Goal: Transaction & Acquisition: Subscribe to service/newsletter

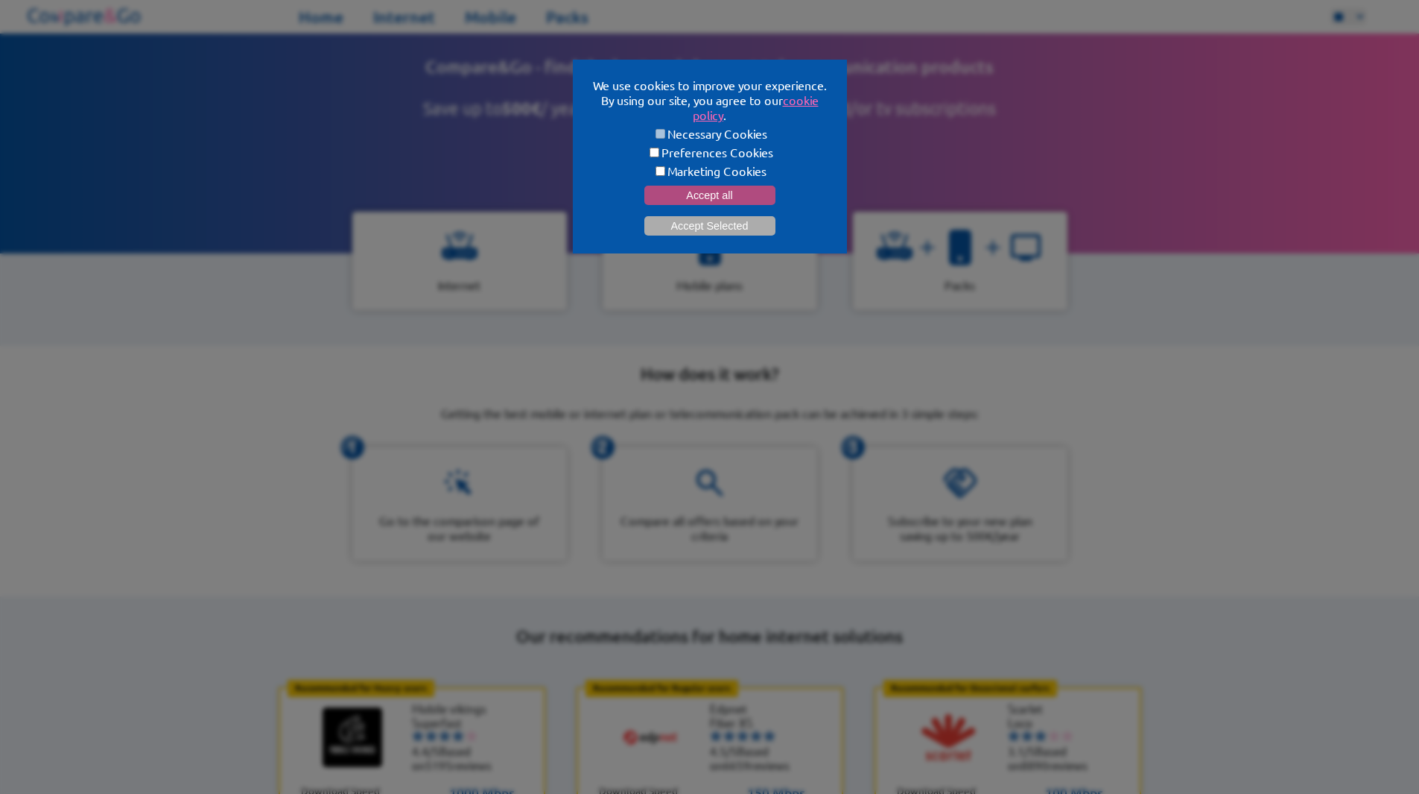
click at [722, 191] on button "Accept all" at bounding box center [710, 195] width 131 height 19
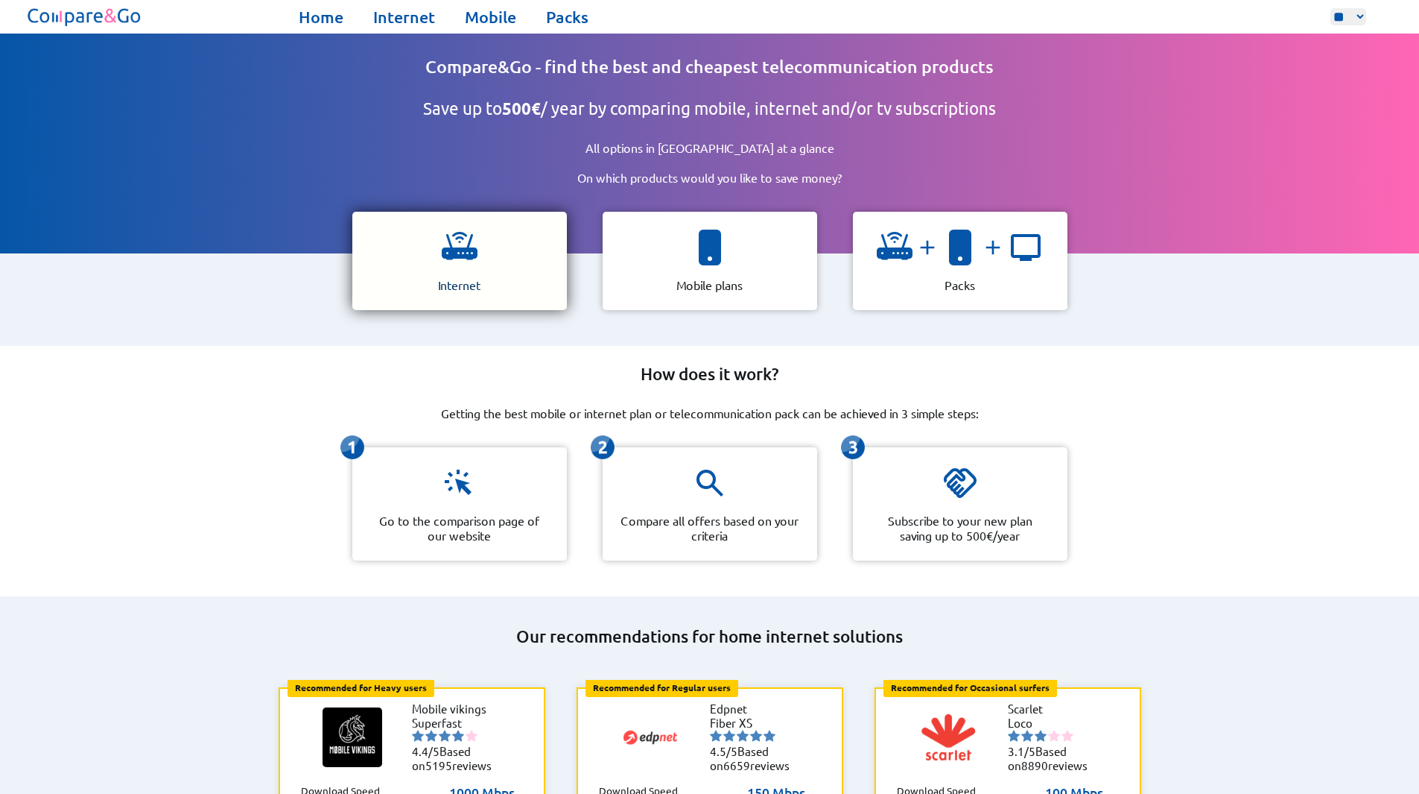
click at [493, 253] on div "Internet" at bounding box center [459, 261] width 215 height 98
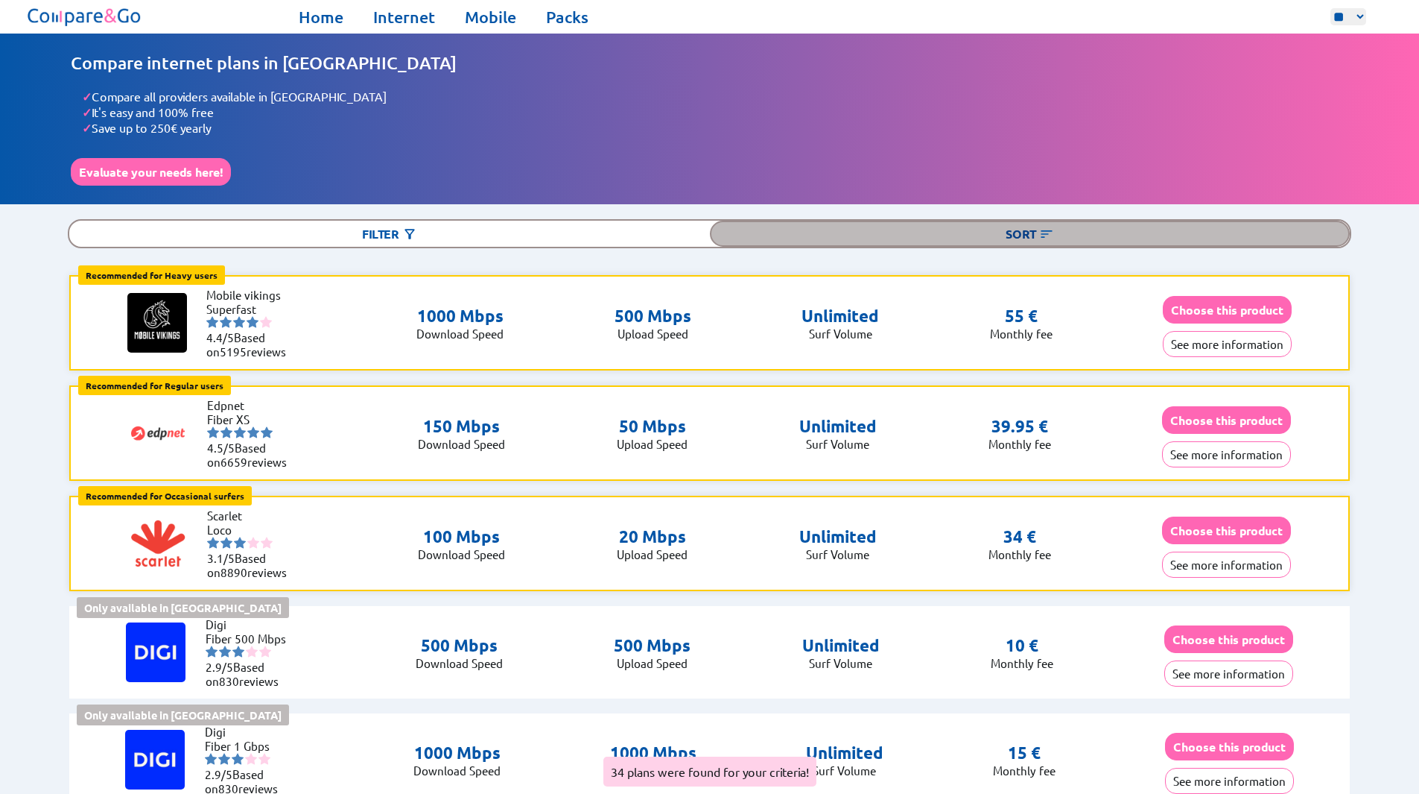
click at [1042, 230] on img at bounding box center [1046, 234] width 15 height 15
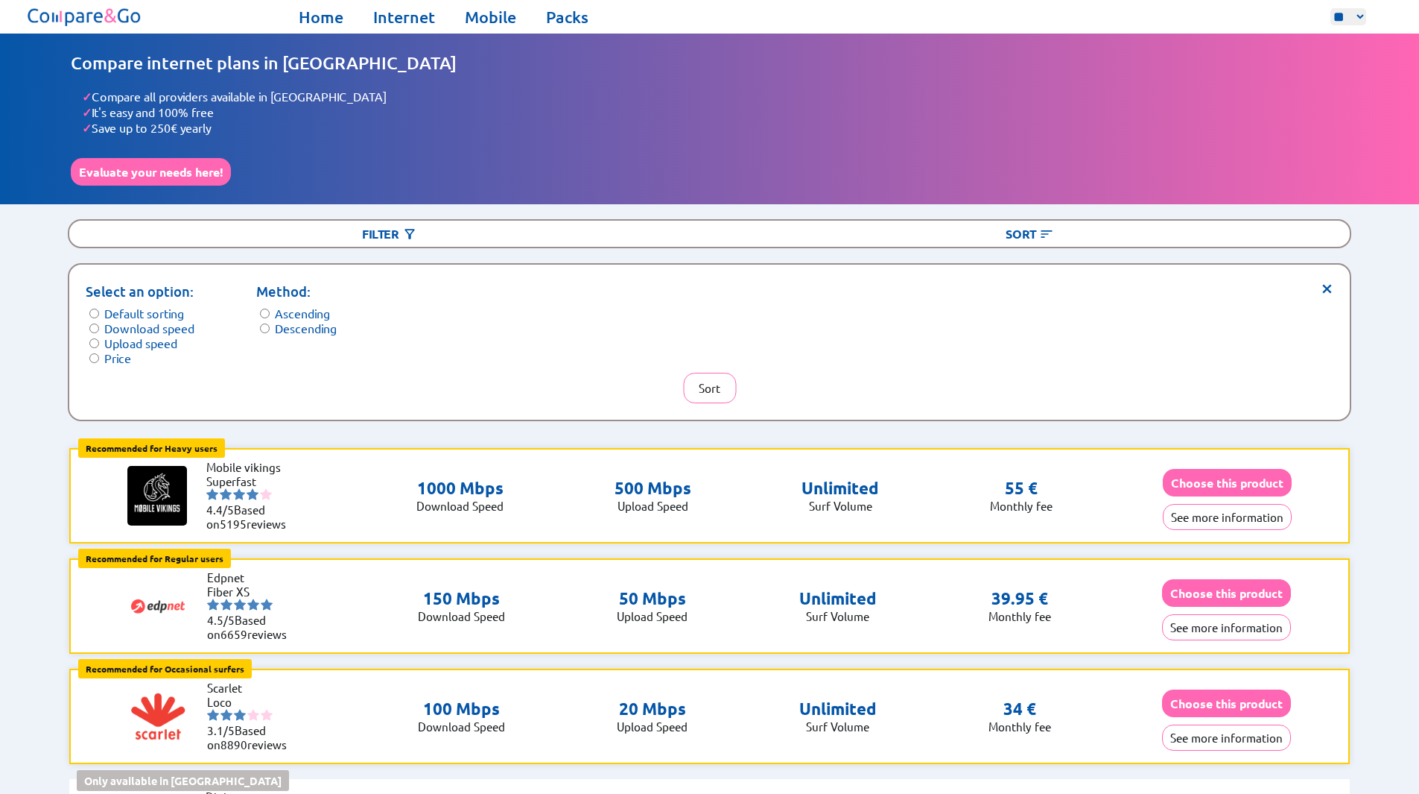
click at [126, 339] on label "Upload speed" at bounding box center [140, 342] width 73 height 15
click at [330, 326] on label "Descending" at bounding box center [306, 327] width 62 height 15
click at [727, 381] on button "Sort" at bounding box center [709, 388] width 53 height 31
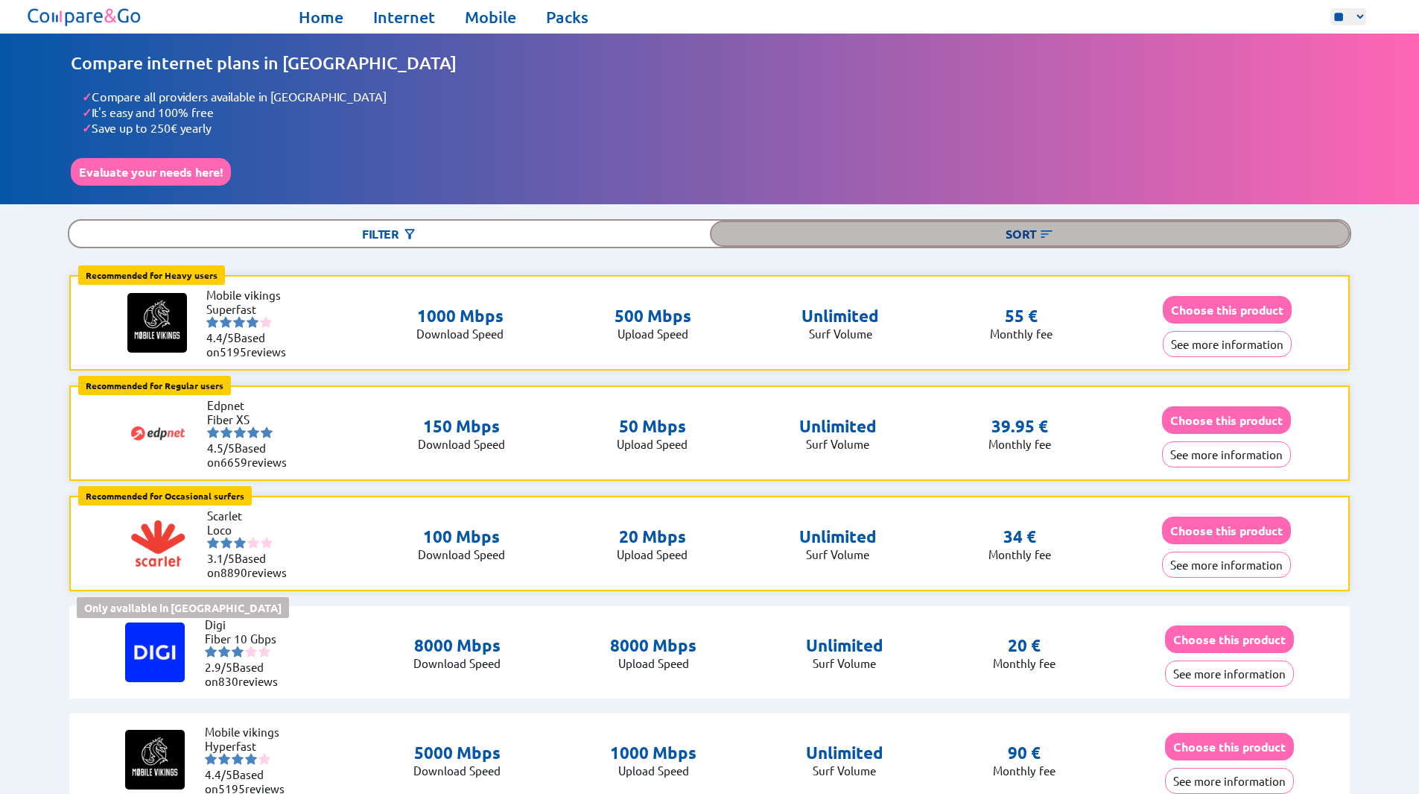
click at [1051, 227] on img at bounding box center [1046, 234] width 15 height 15
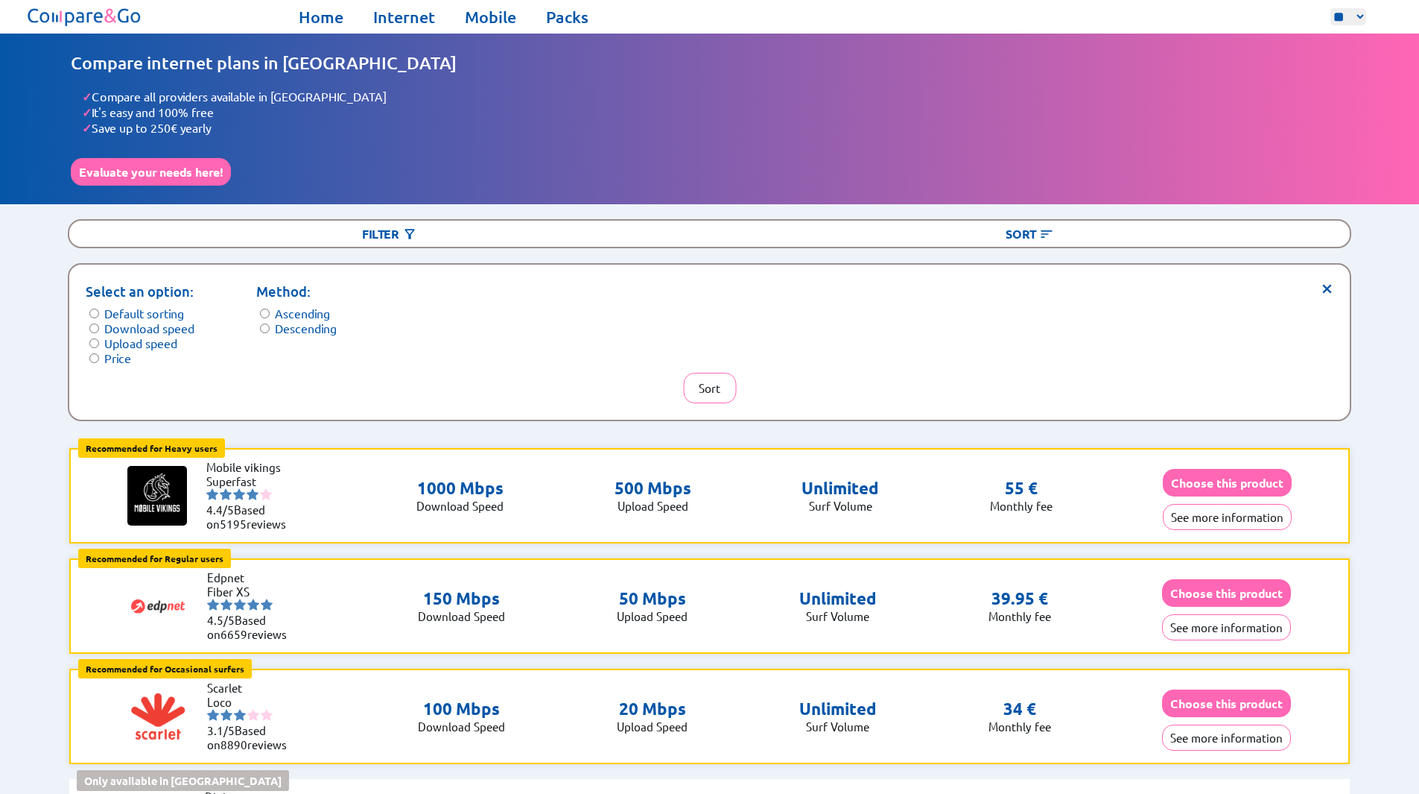
click at [115, 350] on label "Price" at bounding box center [117, 357] width 27 height 15
click at [724, 373] on button "Sort" at bounding box center [709, 388] width 53 height 31
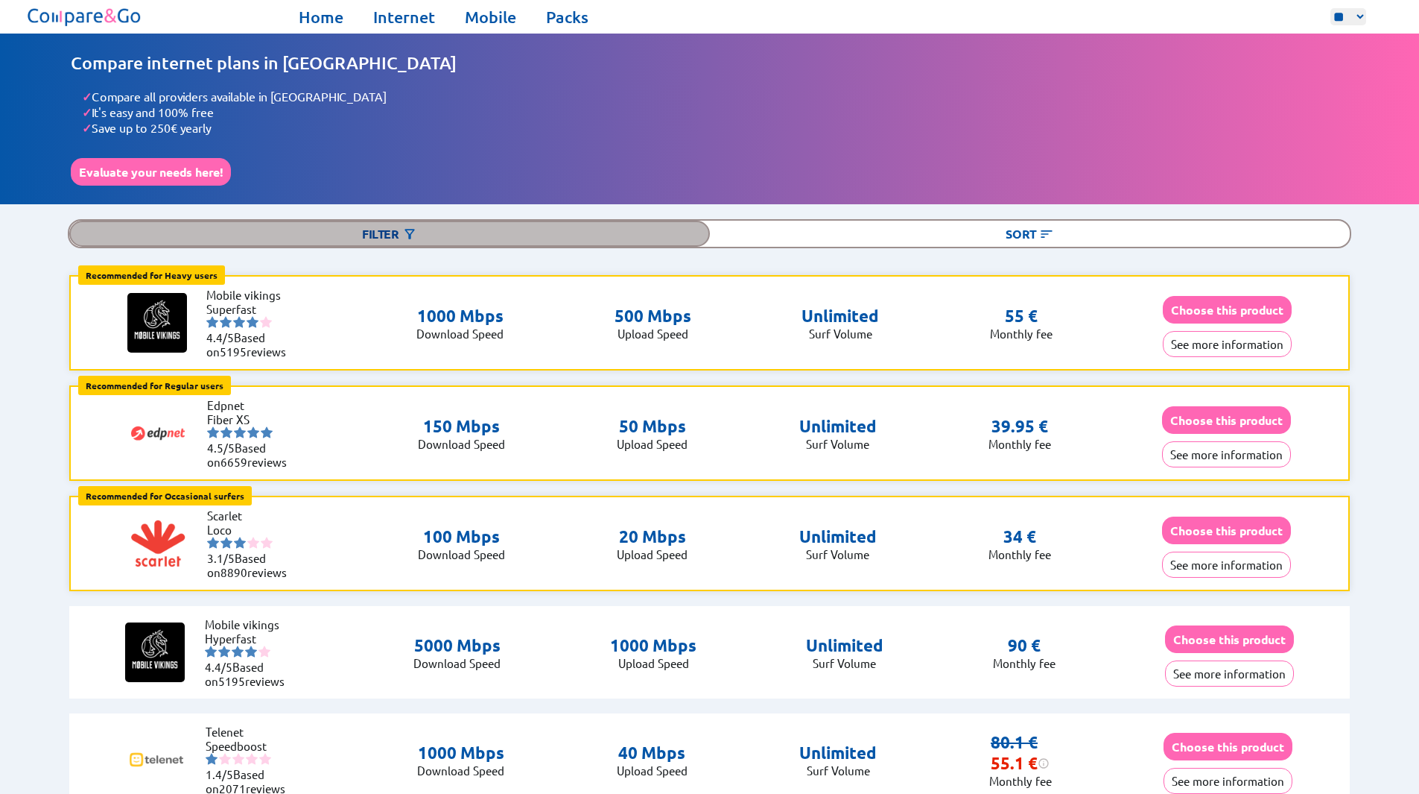
click at [396, 227] on div "Filter" at bounding box center [389, 234] width 641 height 26
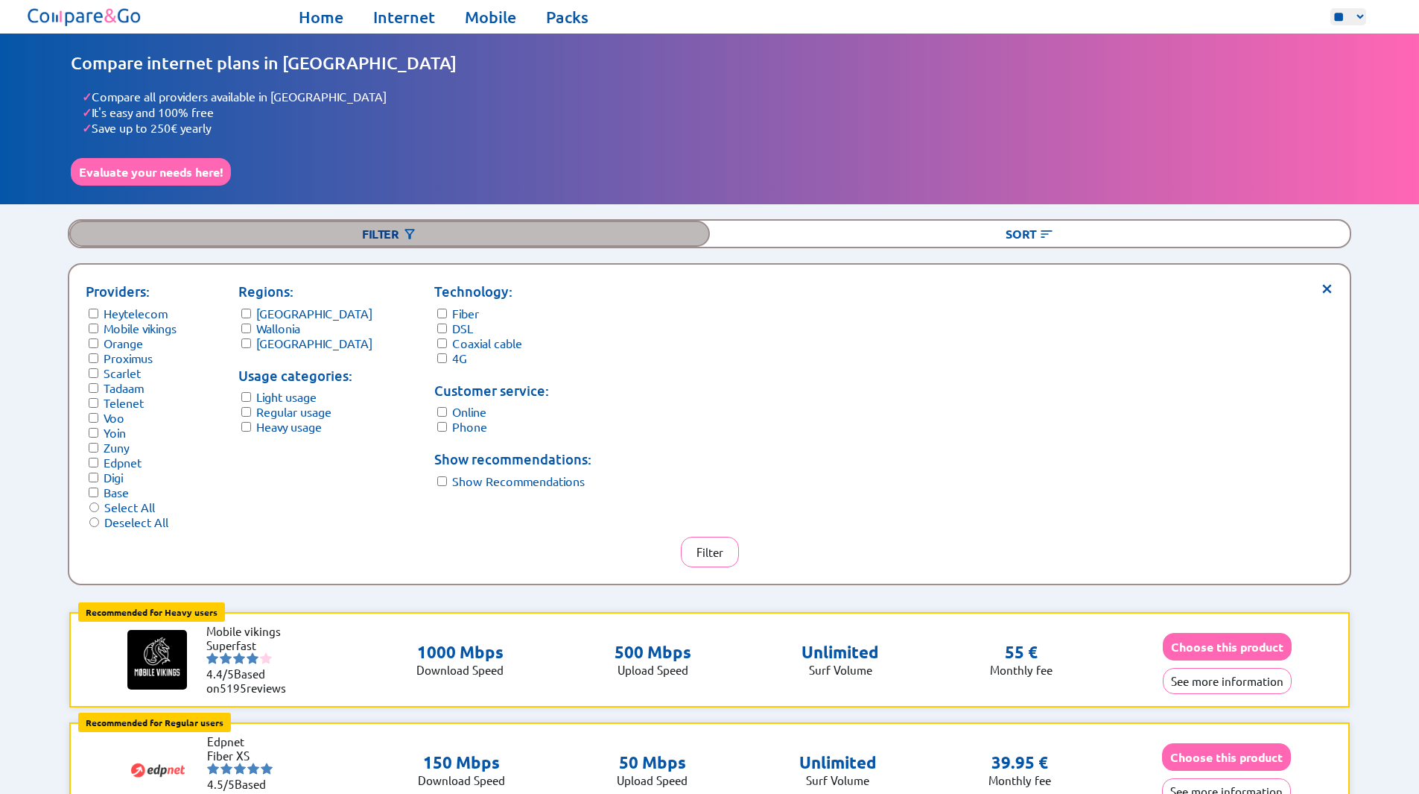
click at [396, 227] on div "Filter" at bounding box center [389, 234] width 641 height 26
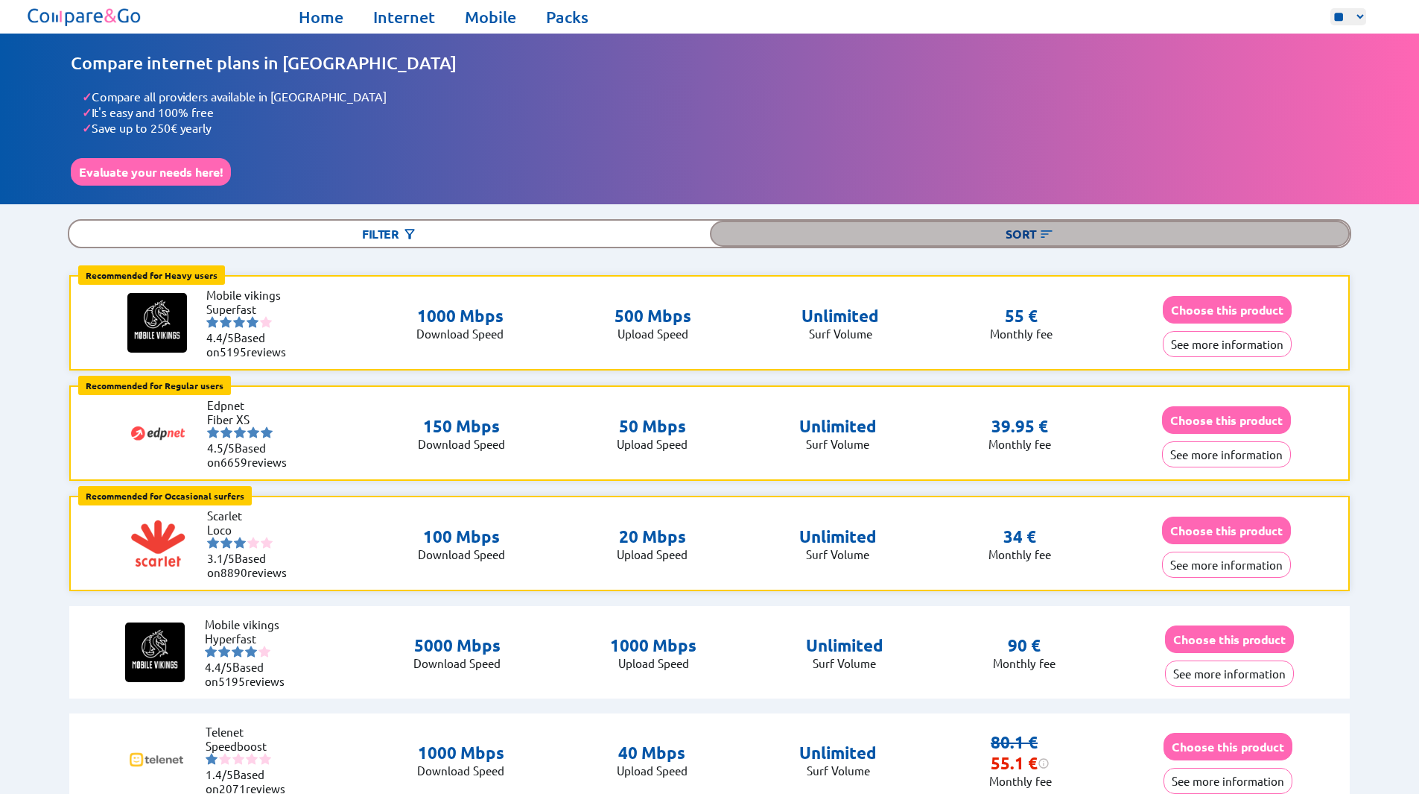
click at [967, 241] on div "Sort" at bounding box center [1030, 234] width 641 height 26
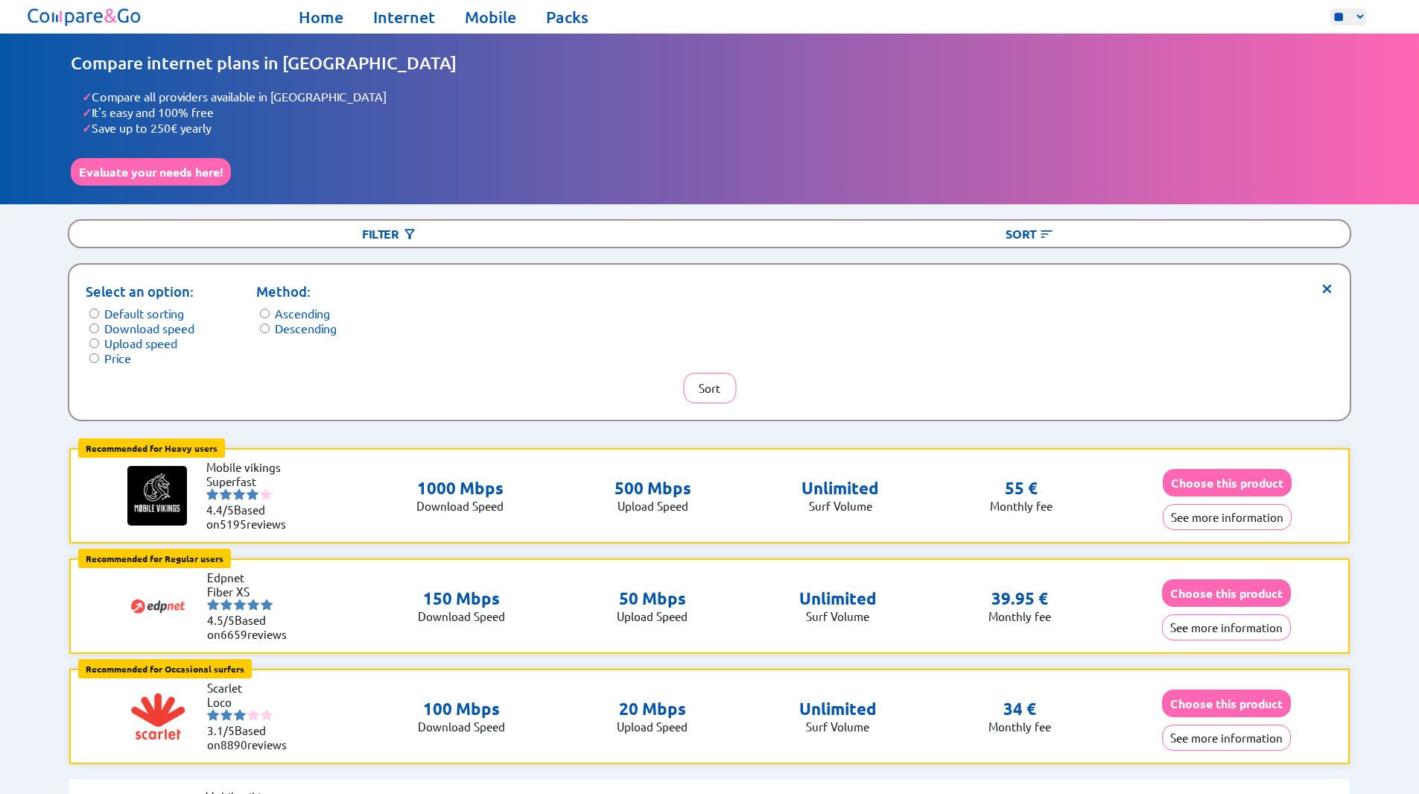
click at [317, 310] on label "Ascending" at bounding box center [302, 313] width 55 height 15
click at [701, 378] on button "Sort" at bounding box center [709, 388] width 53 height 31
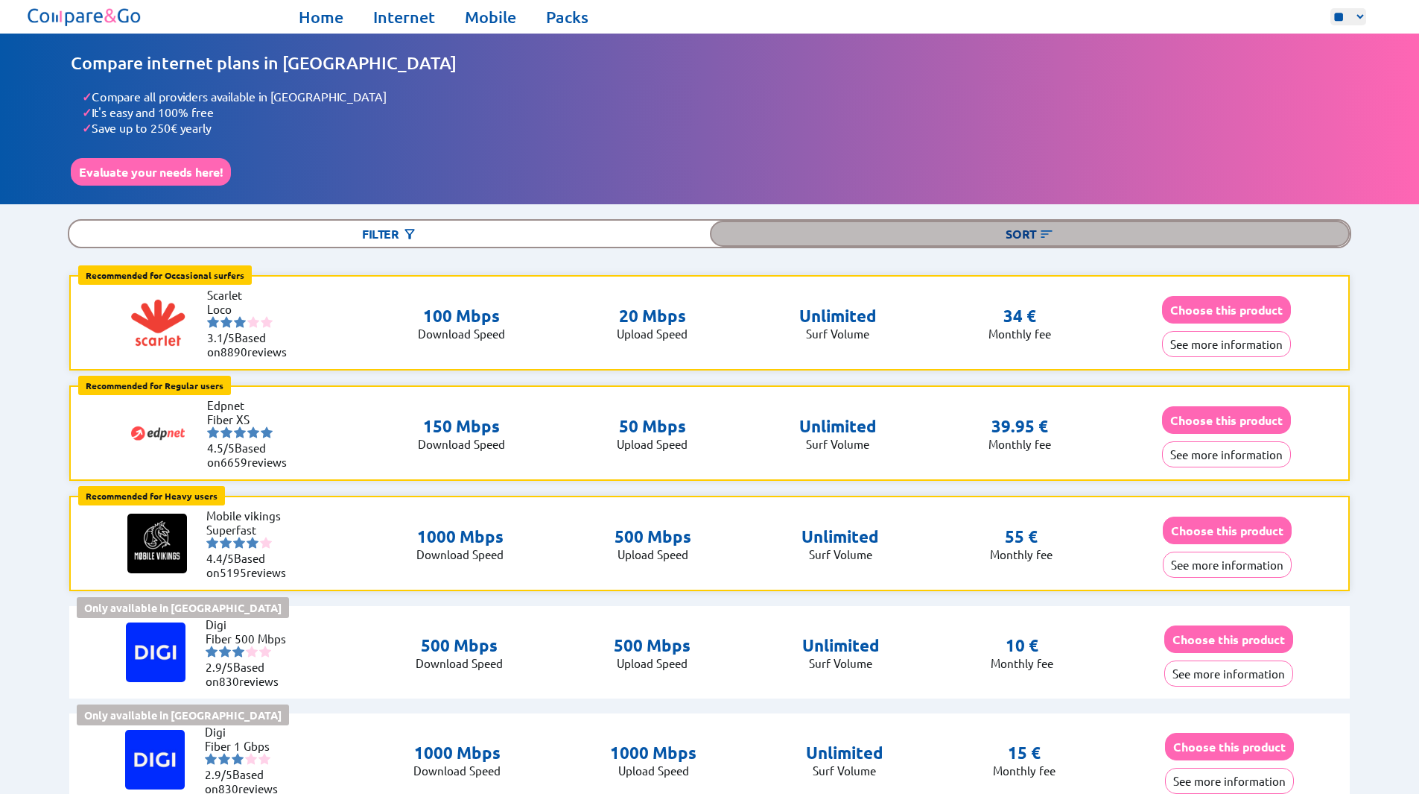
click at [1029, 230] on div "Sort" at bounding box center [1030, 234] width 641 height 26
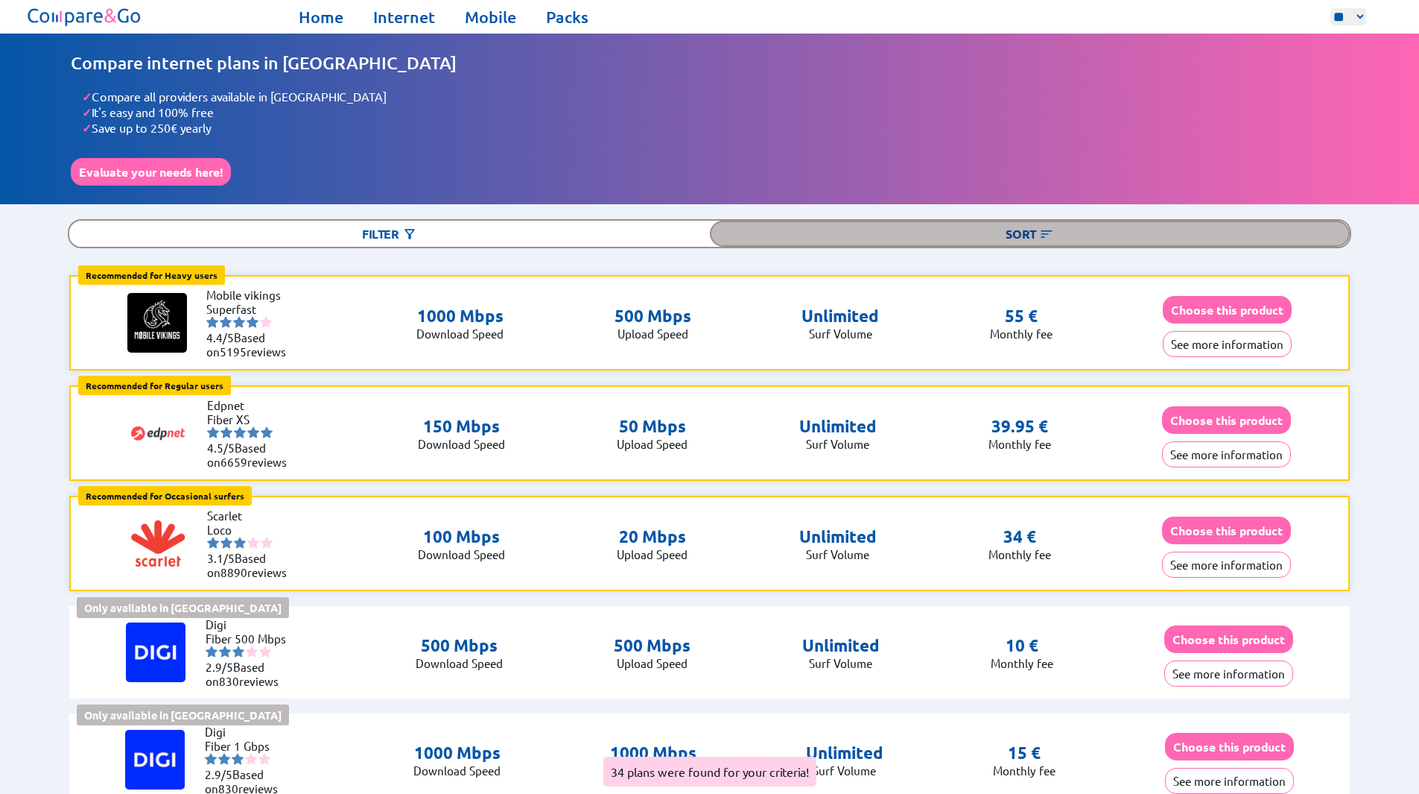
click at [1049, 231] on img at bounding box center [1046, 234] width 15 height 15
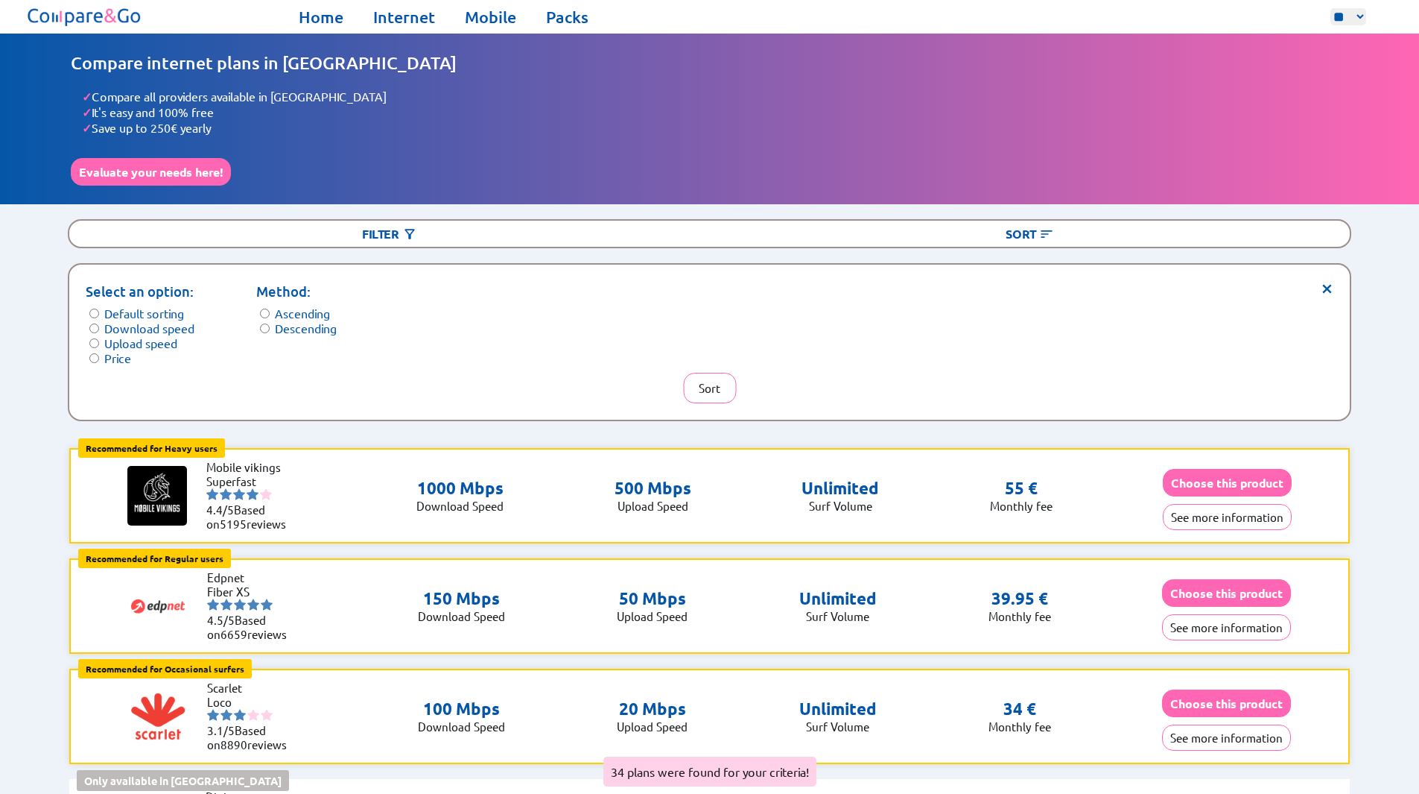
click at [107, 350] on label "Price" at bounding box center [117, 357] width 27 height 15
click at [714, 374] on button "Sort" at bounding box center [709, 388] width 53 height 31
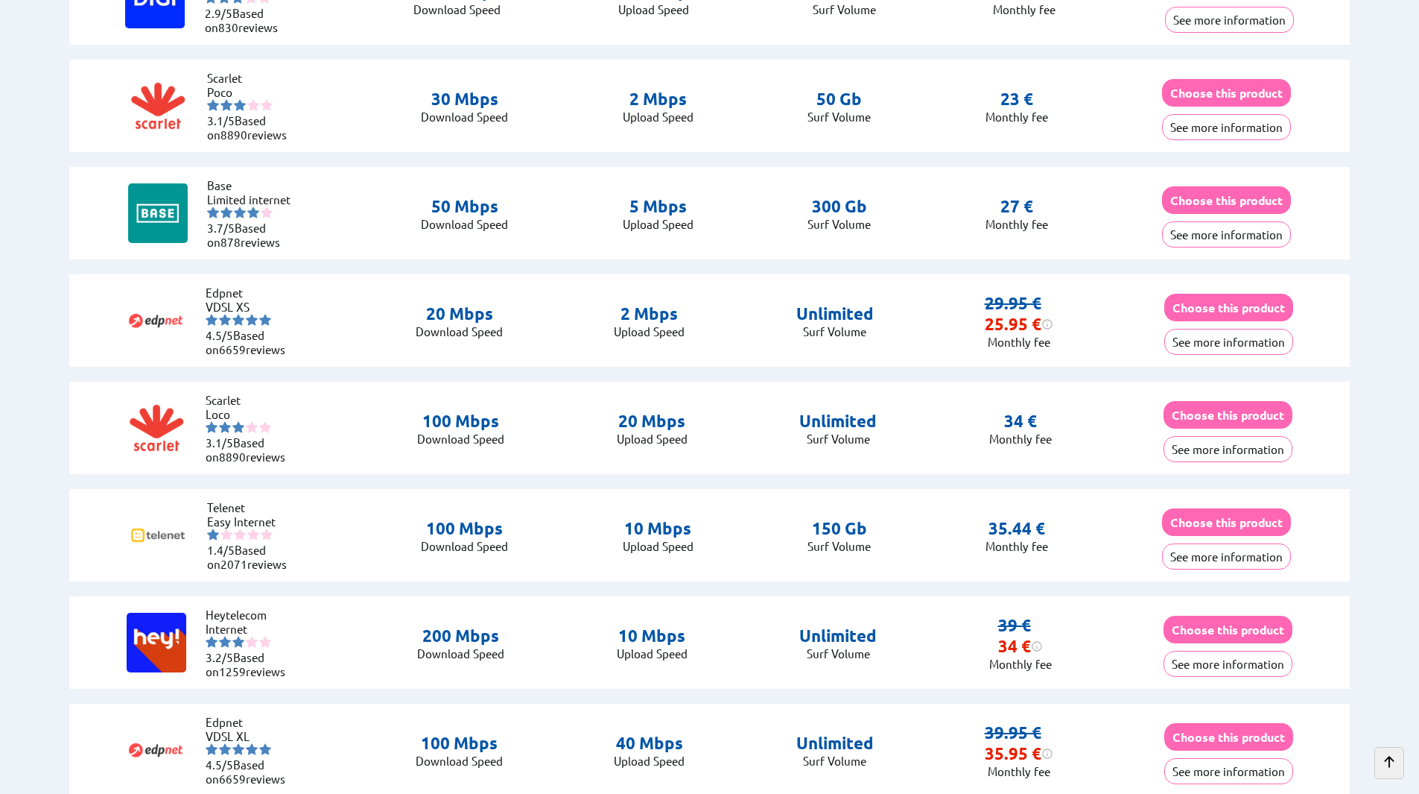
scroll to position [894, 0]
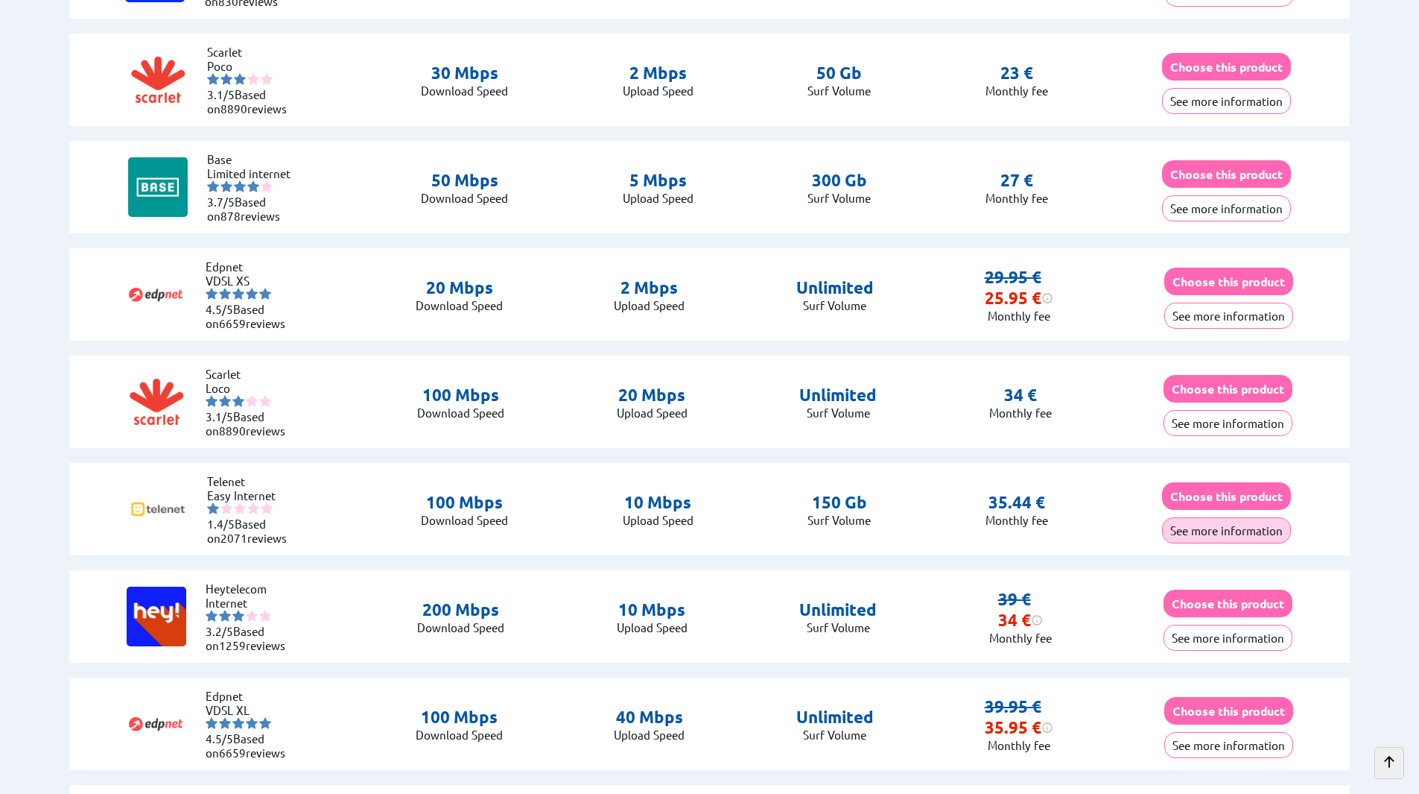
click at [1216, 525] on button "See more information" at bounding box center [1226, 530] width 129 height 26
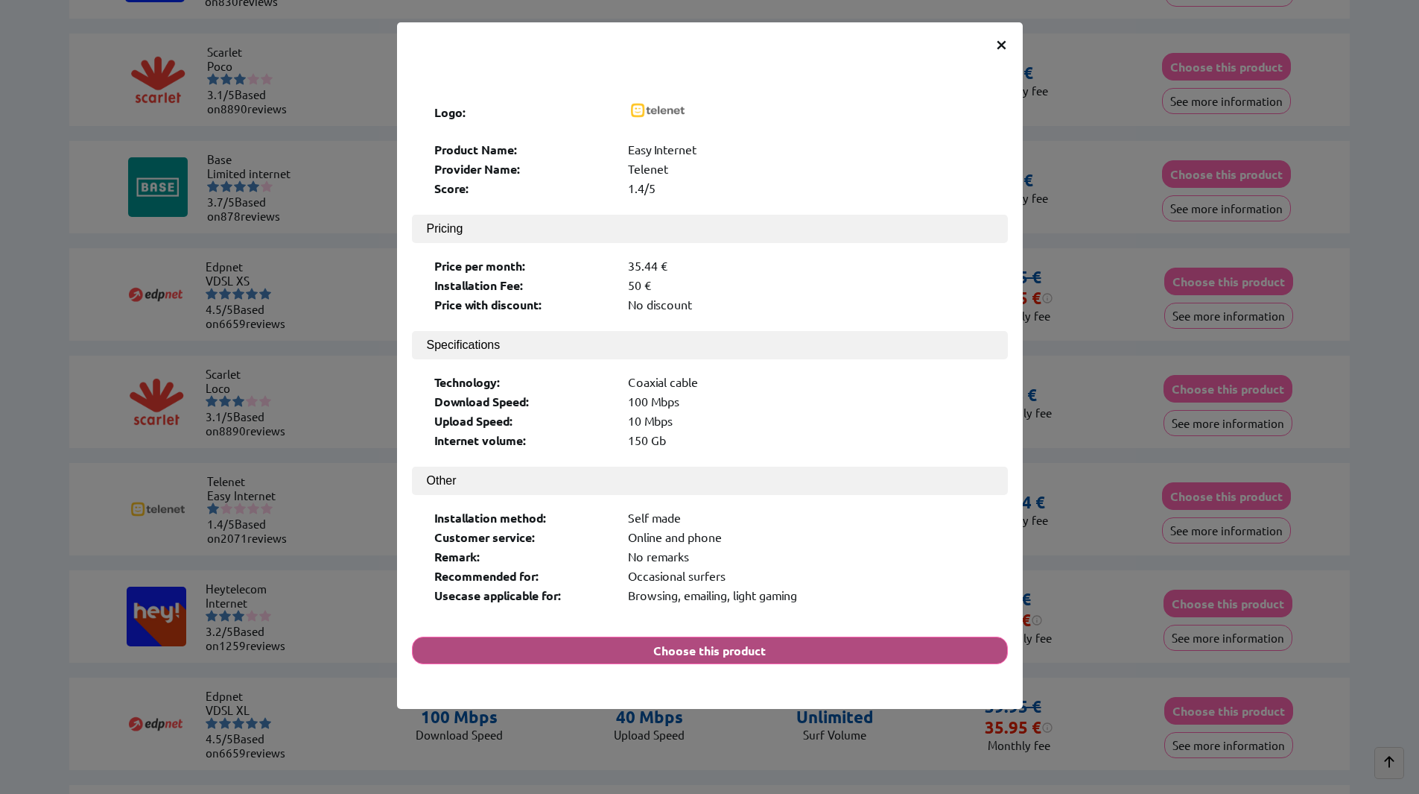
click at [674, 636] on button "Choose this product" at bounding box center [710, 650] width 596 height 28
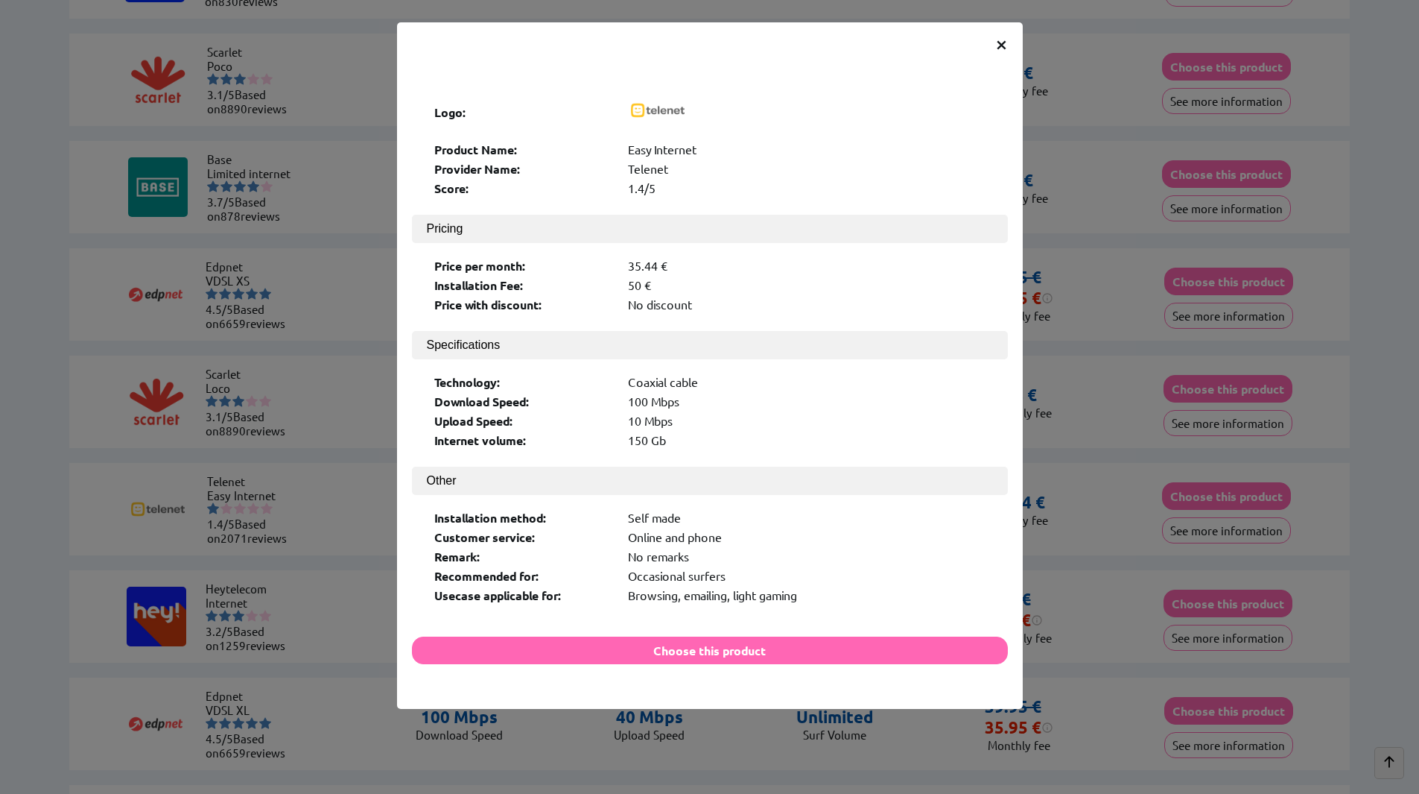
click at [1004, 45] on span "×" at bounding box center [1001, 43] width 13 height 27
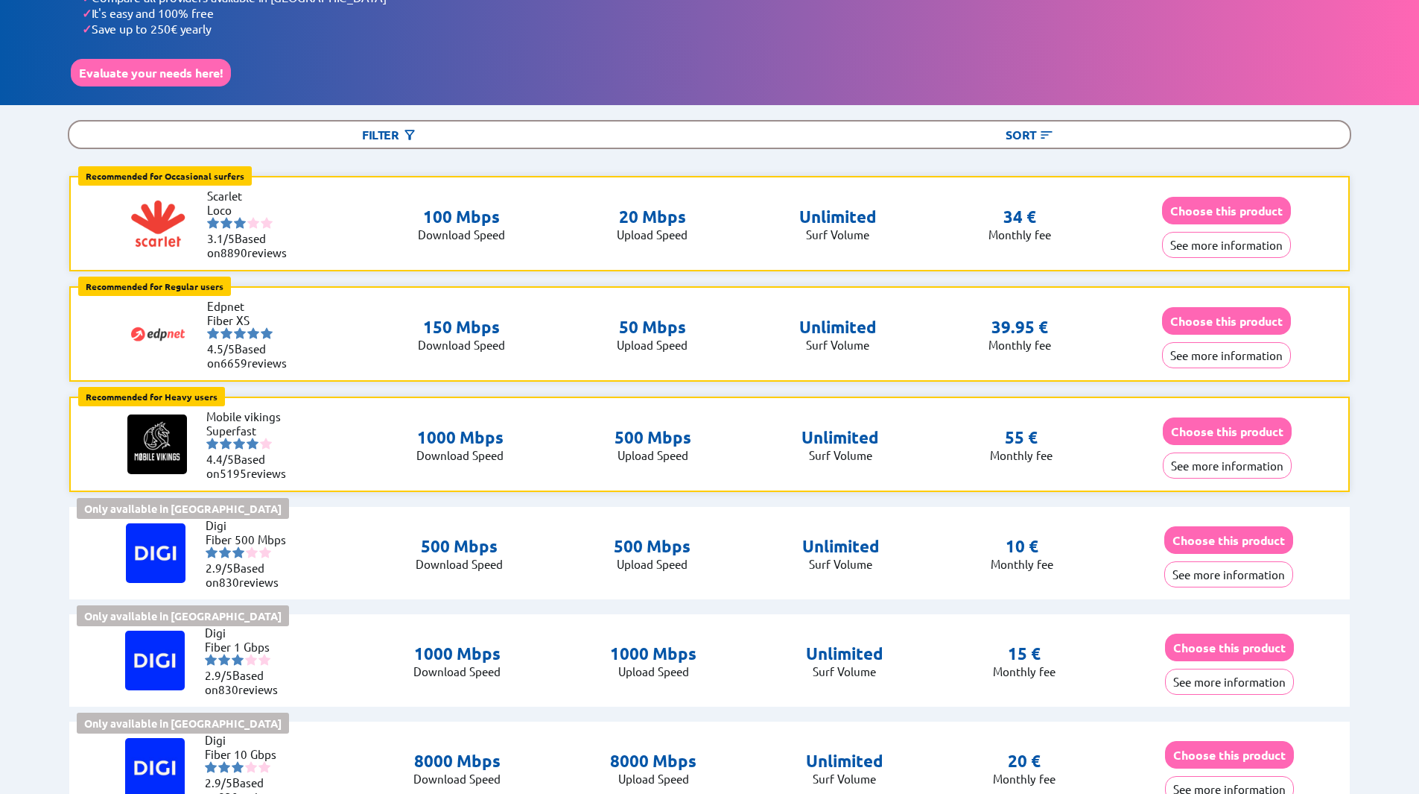
scroll to position [0, 0]
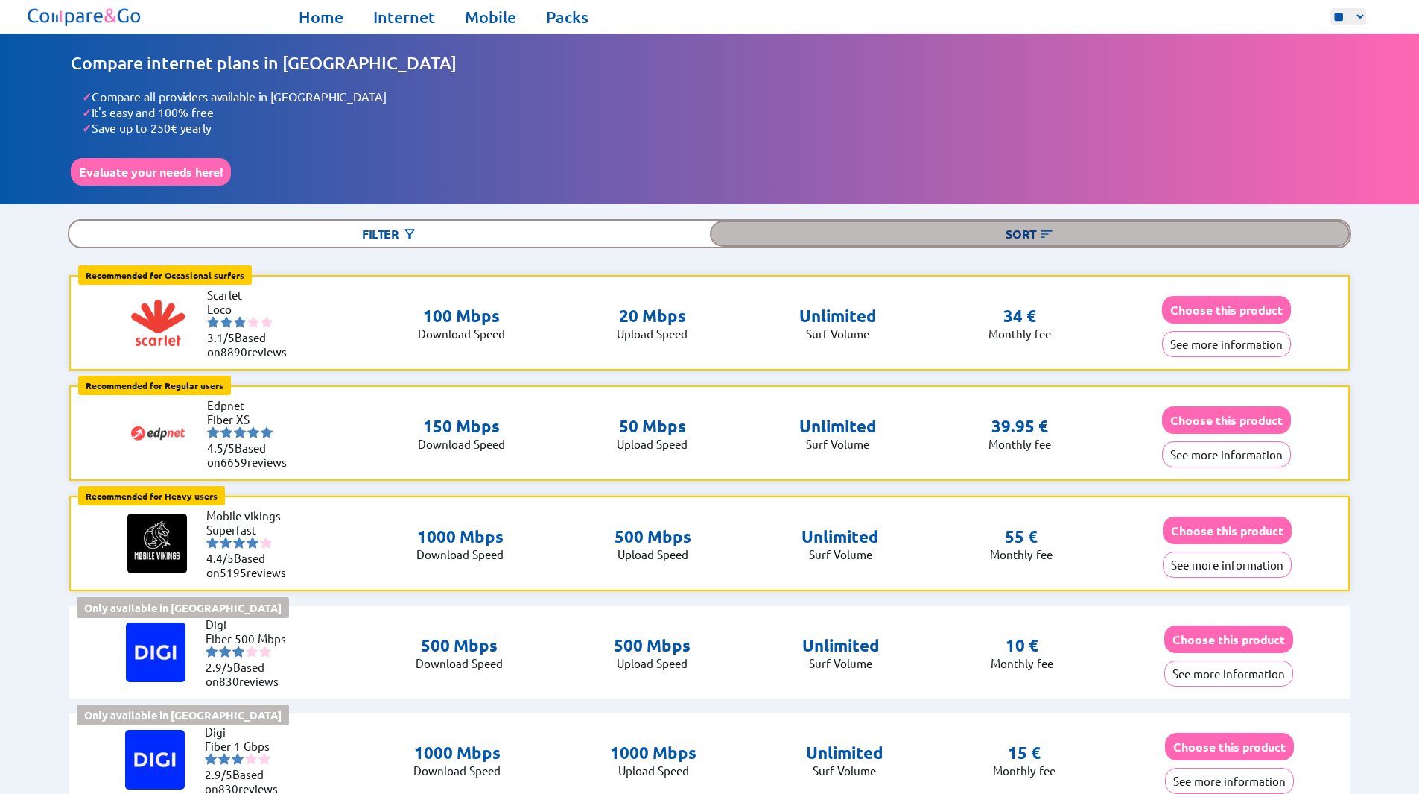
click at [921, 223] on div "Sort" at bounding box center [1030, 234] width 641 height 26
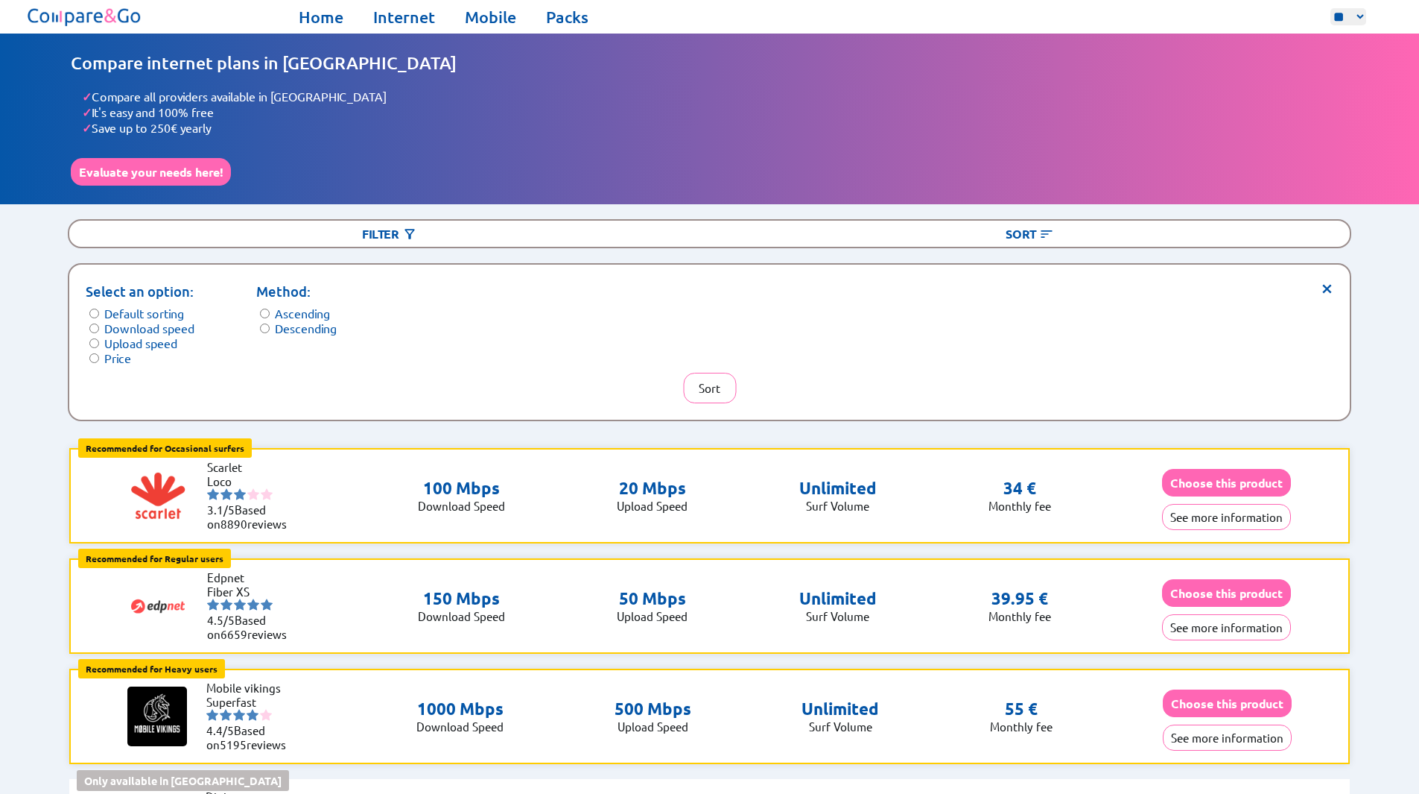
click at [115, 338] on label "Upload speed" at bounding box center [140, 342] width 73 height 15
click at [327, 320] on label "Descending" at bounding box center [306, 327] width 62 height 15
click at [694, 379] on button "Sort" at bounding box center [709, 388] width 53 height 31
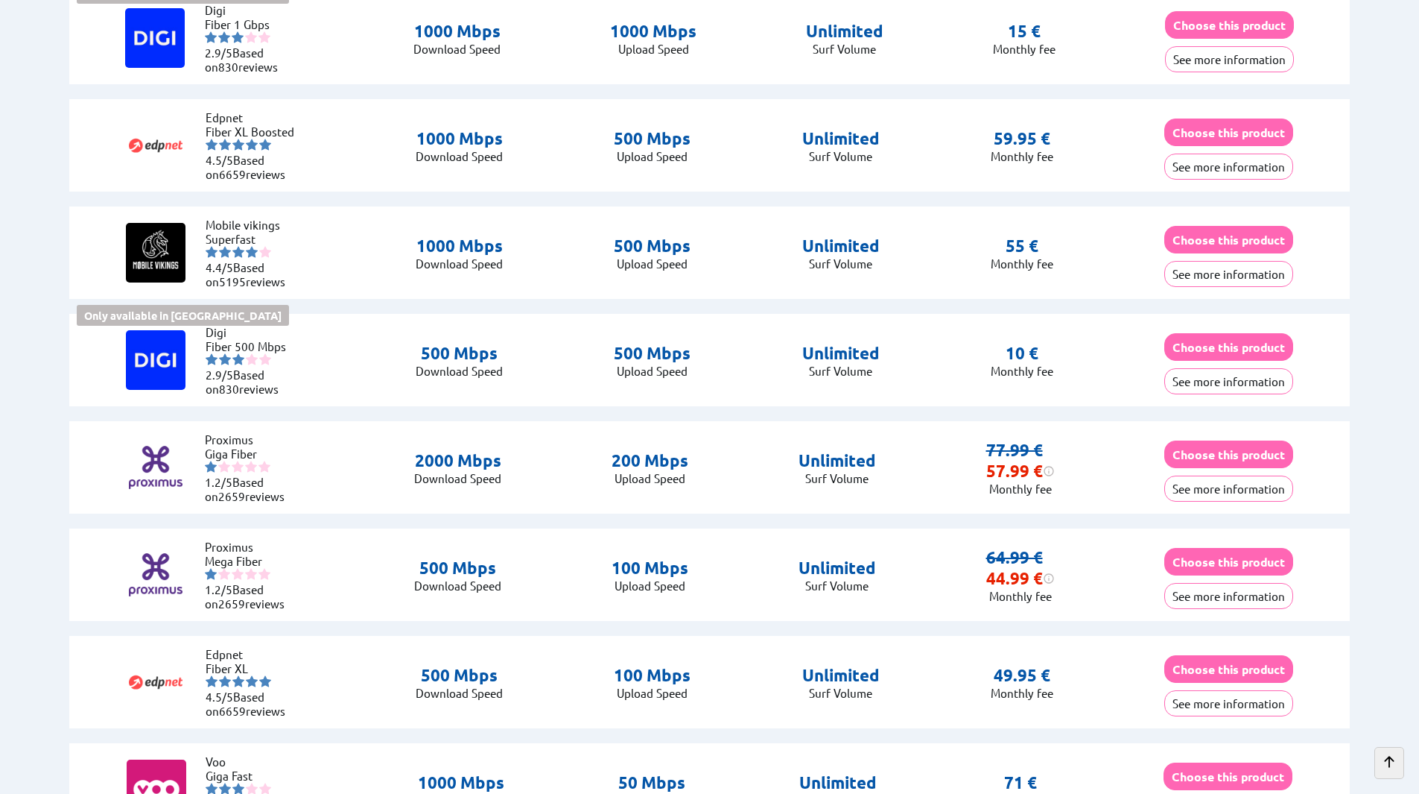
scroll to position [894, 0]
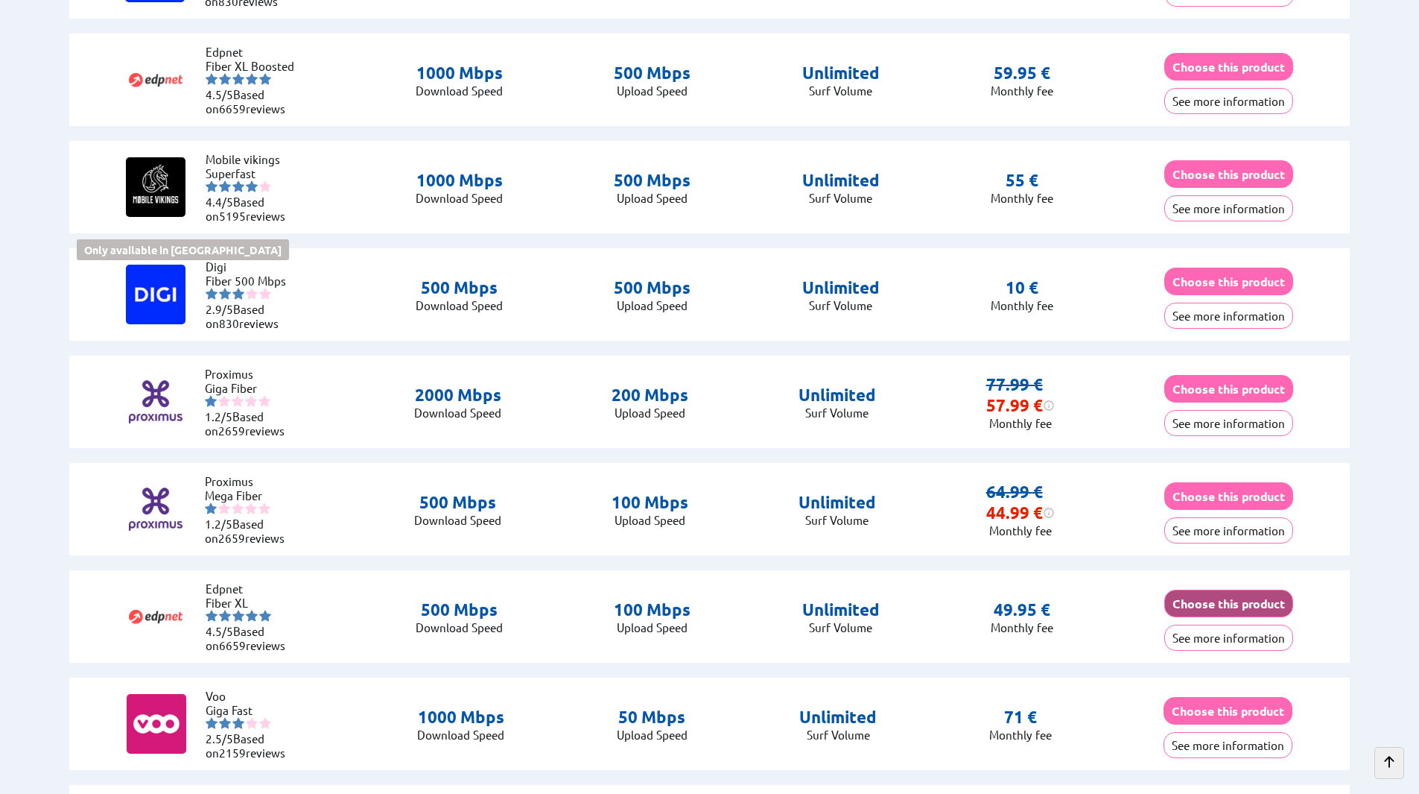
click at [1220, 596] on button "Choose this product" at bounding box center [1229, 603] width 129 height 28
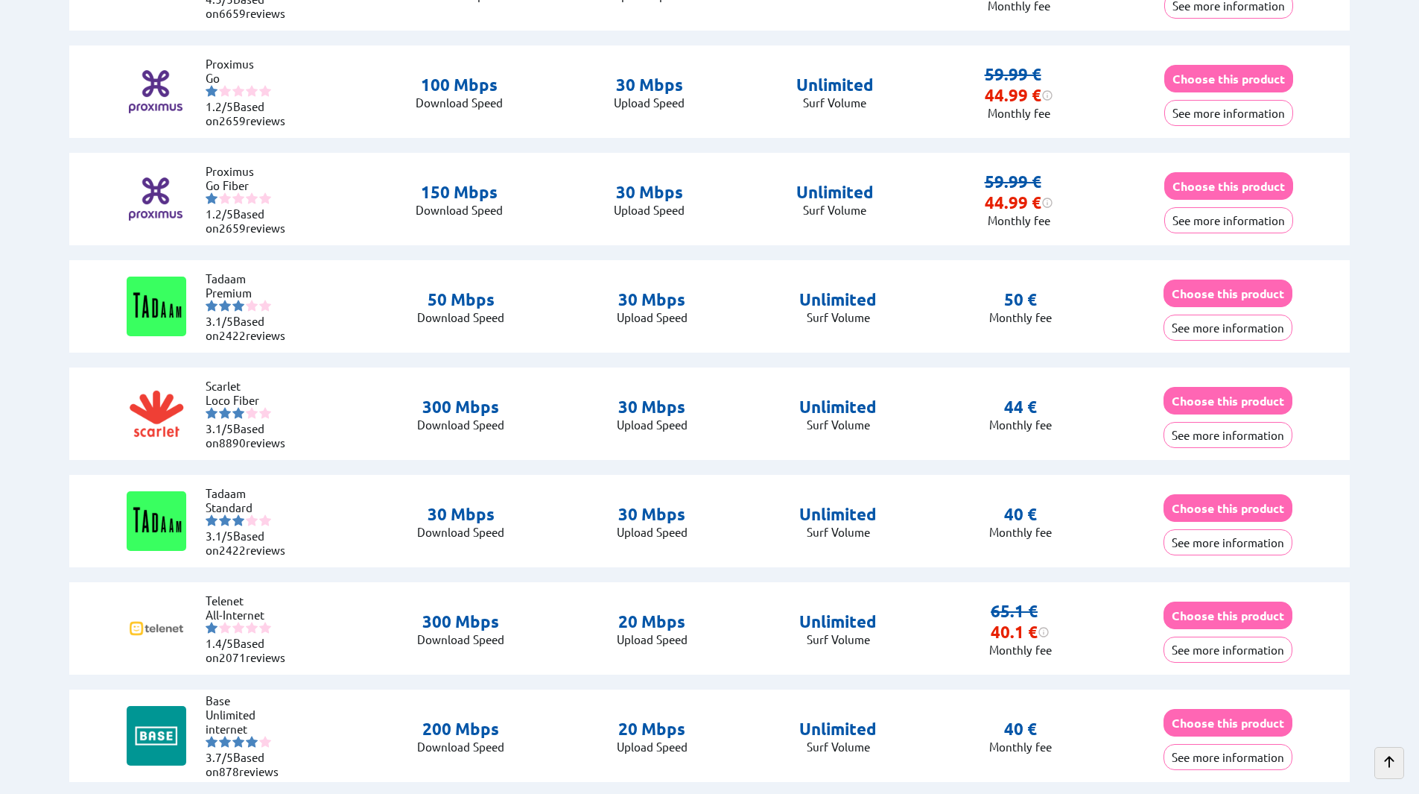
scroll to position [2608, 0]
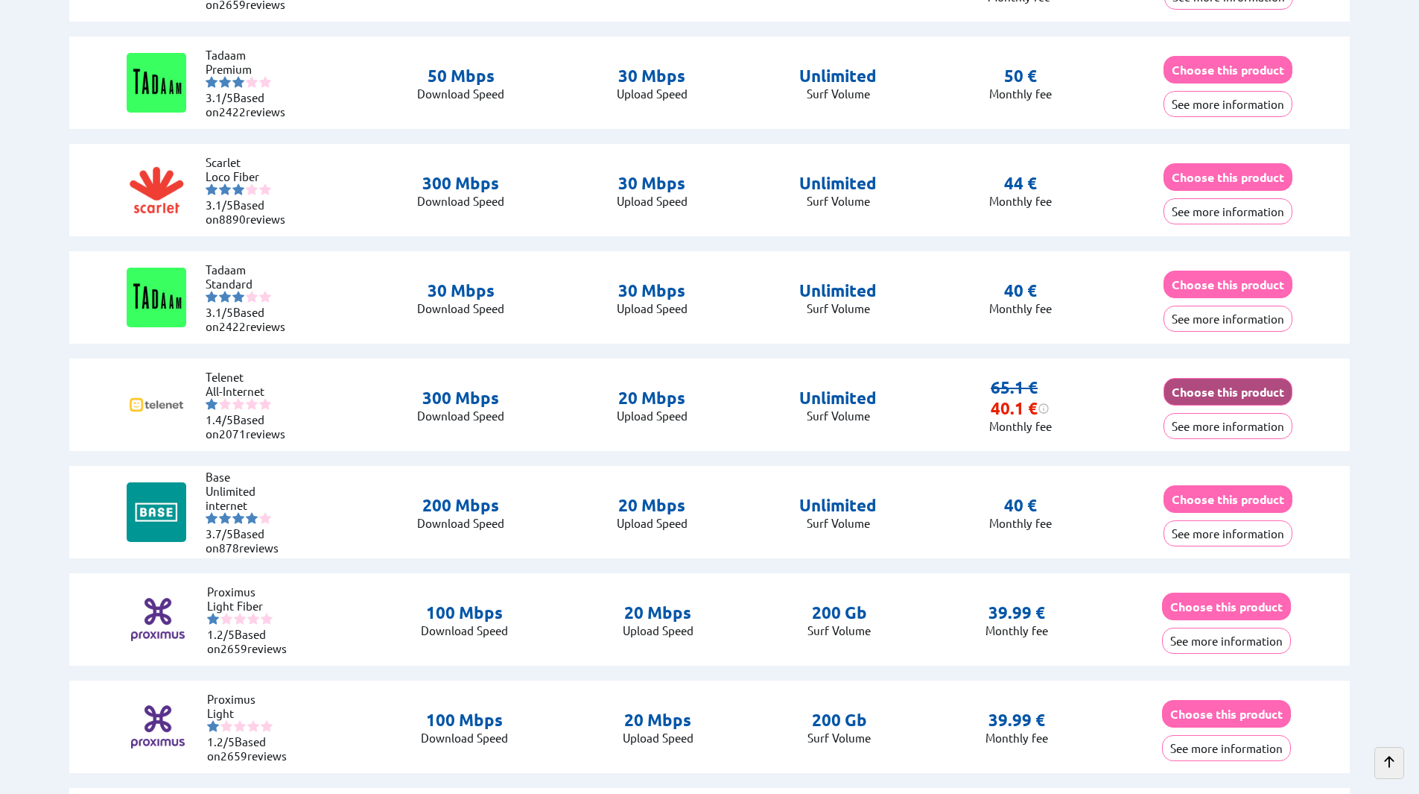
click at [1203, 392] on button "Choose this product" at bounding box center [1228, 392] width 129 height 28
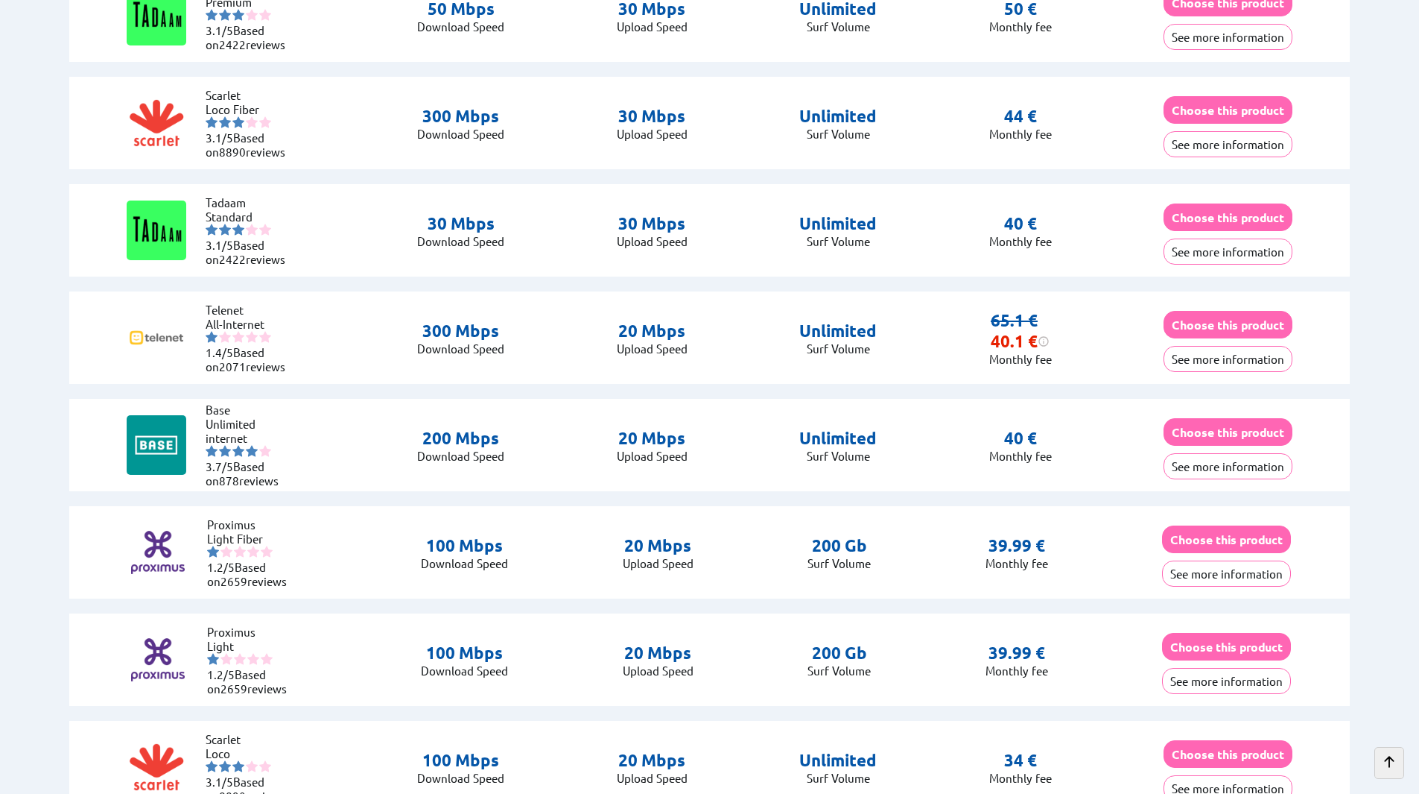
scroll to position [2757, 0]
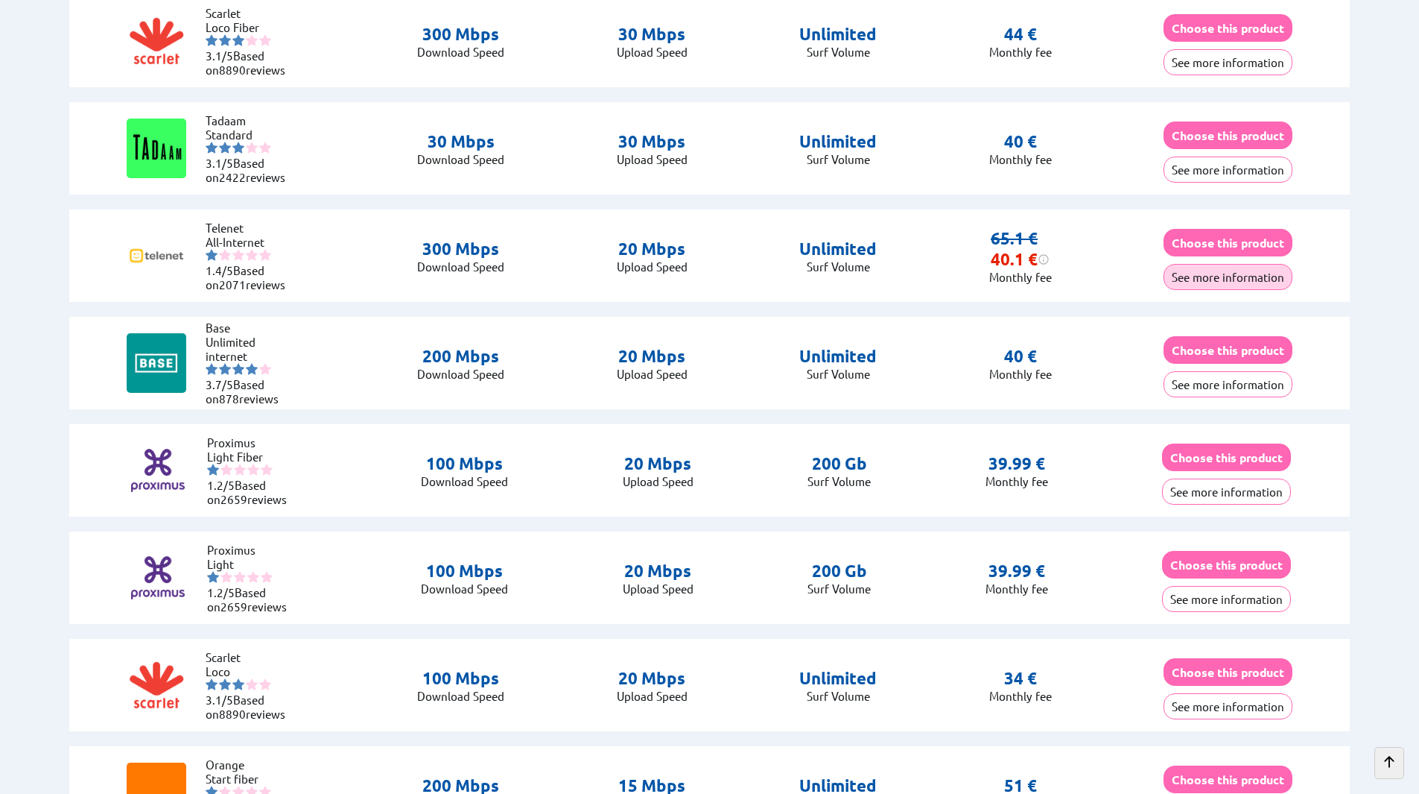
click at [1206, 270] on button "See more information" at bounding box center [1228, 277] width 129 height 26
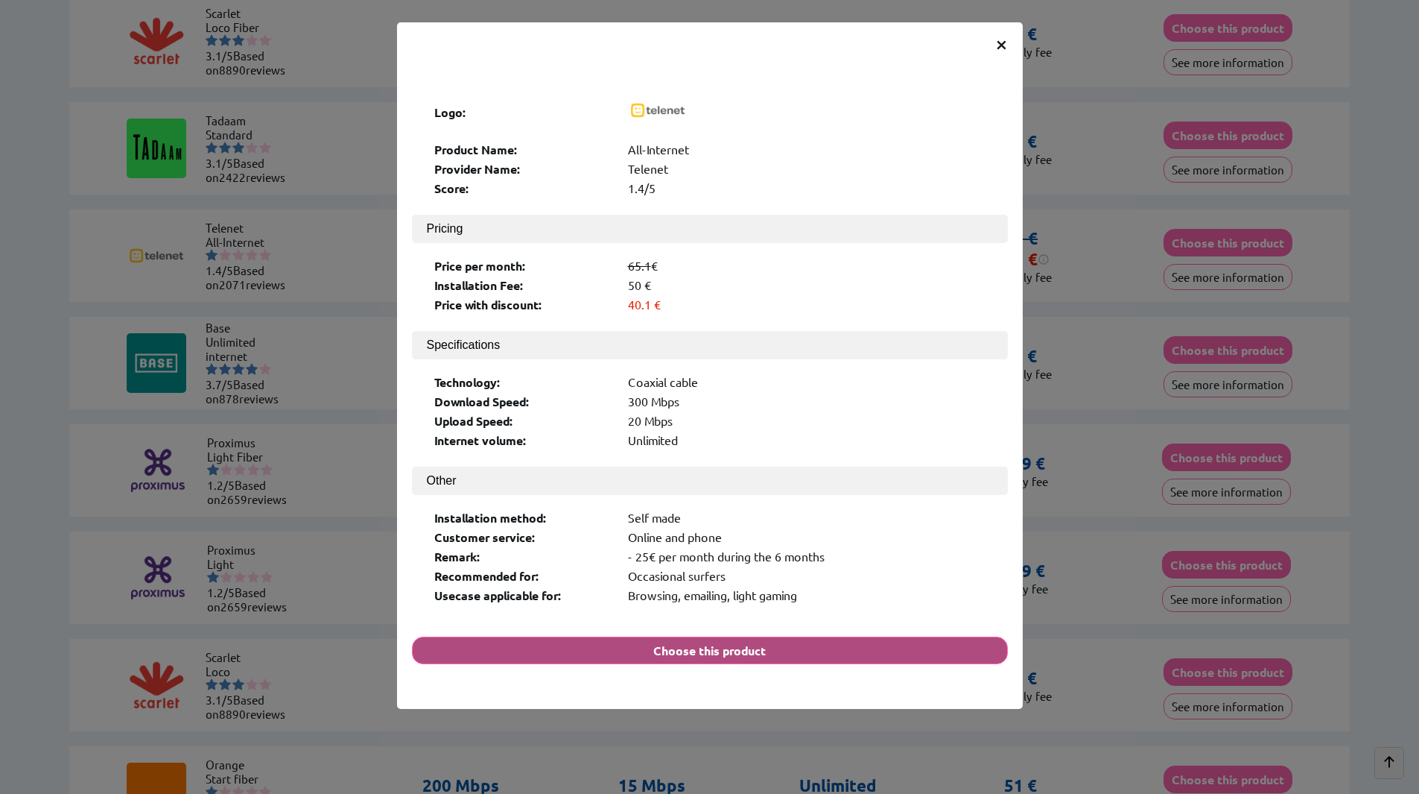
click at [702, 636] on button "Choose this product" at bounding box center [710, 650] width 596 height 28
click at [730, 636] on button "Choose this product" at bounding box center [710, 650] width 596 height 28
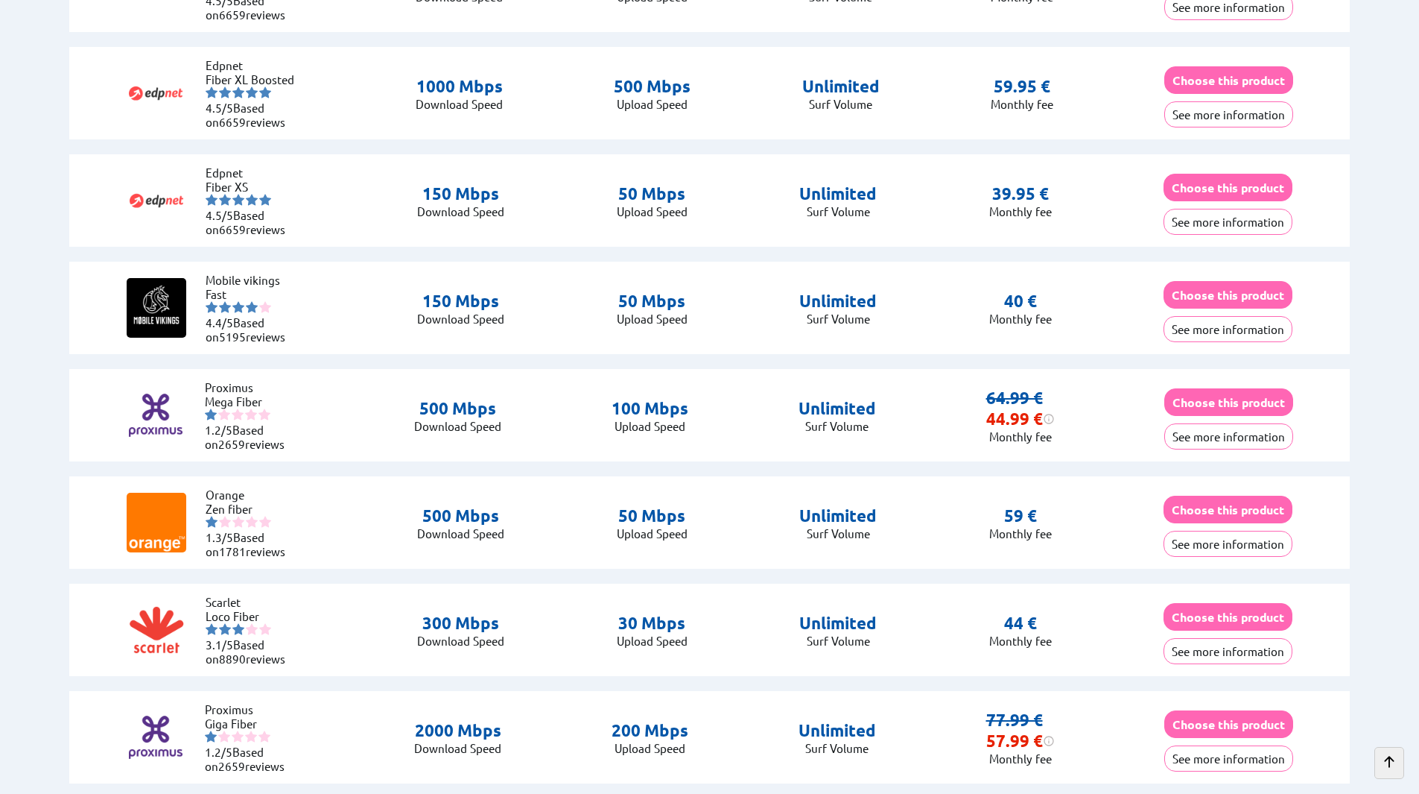
scroll to position [1118, 0]
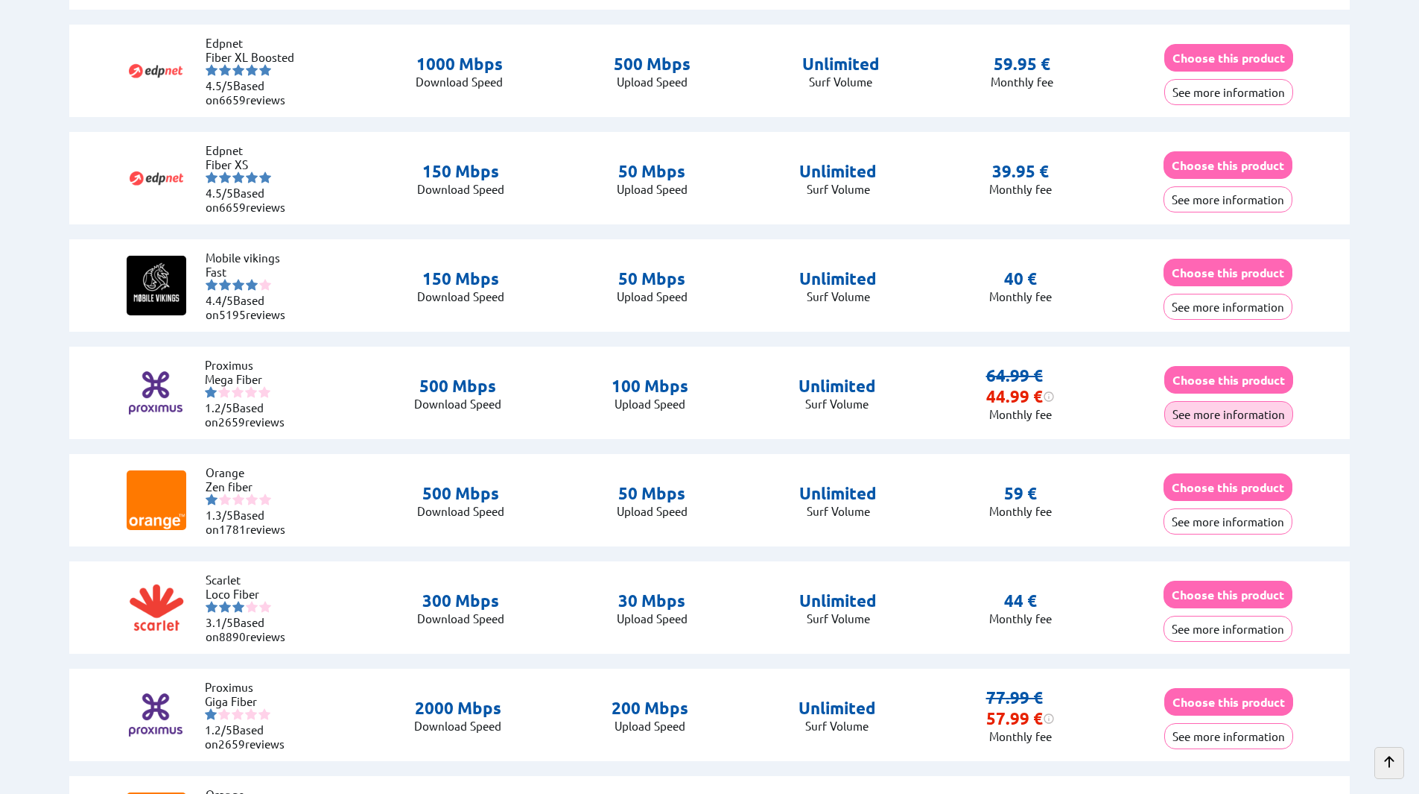
click at [1192, 407] on button "See more information" at bounding box center [1229, 414] width 129 height 26
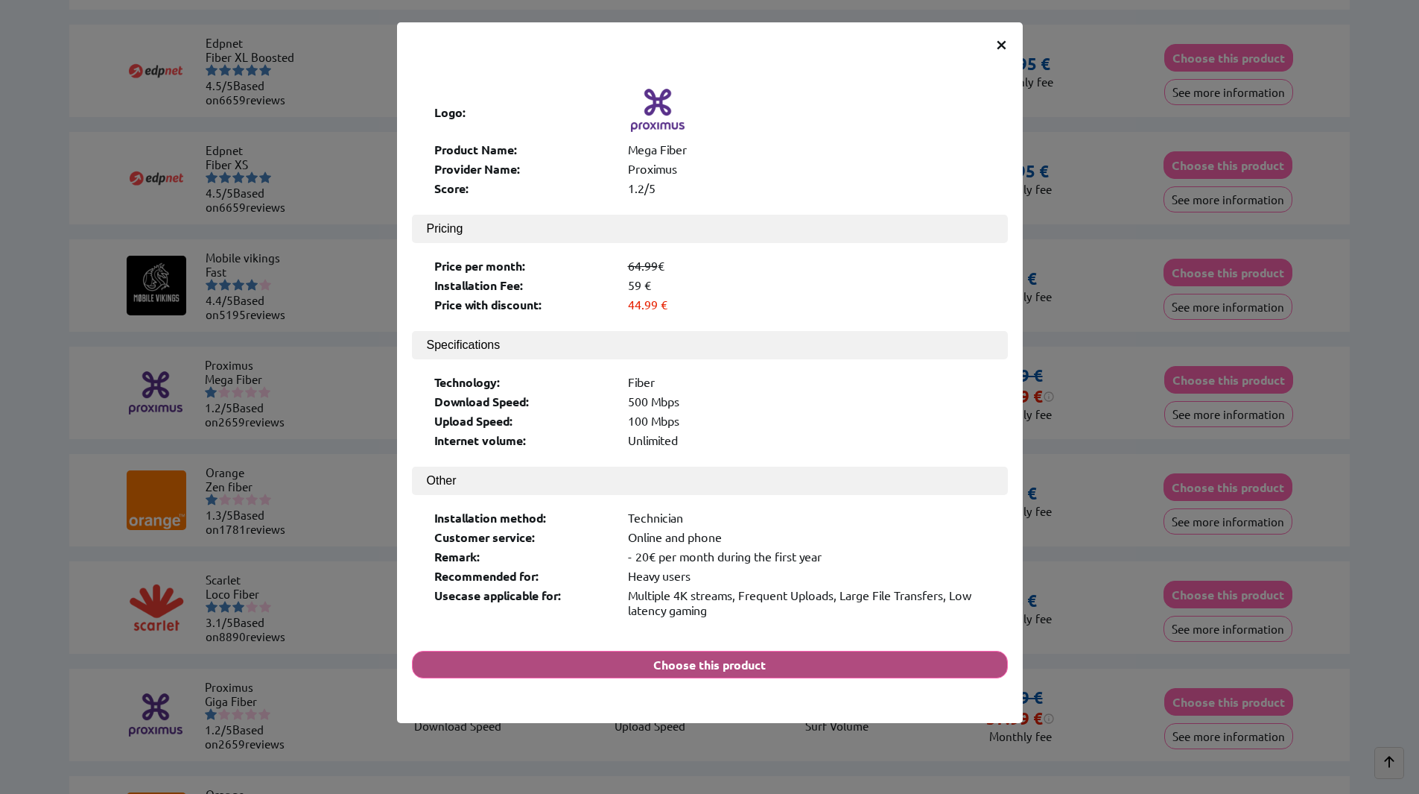
click at [712, 651] on button "Choose this product" at bounding box center [710, 665] width 596 height 28
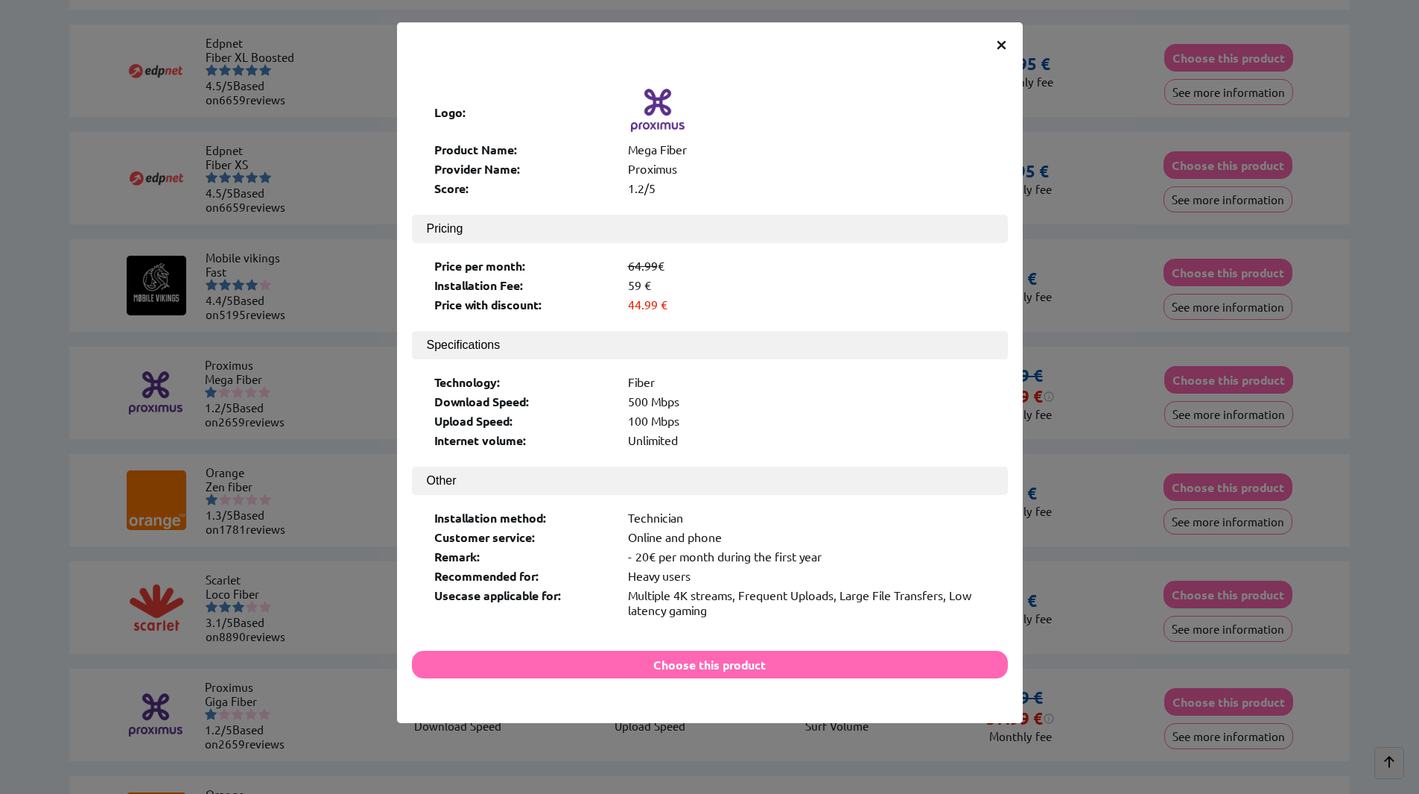
click at [995, 39] on span "×" at bounding box center [1001, 43] width 13 height 27
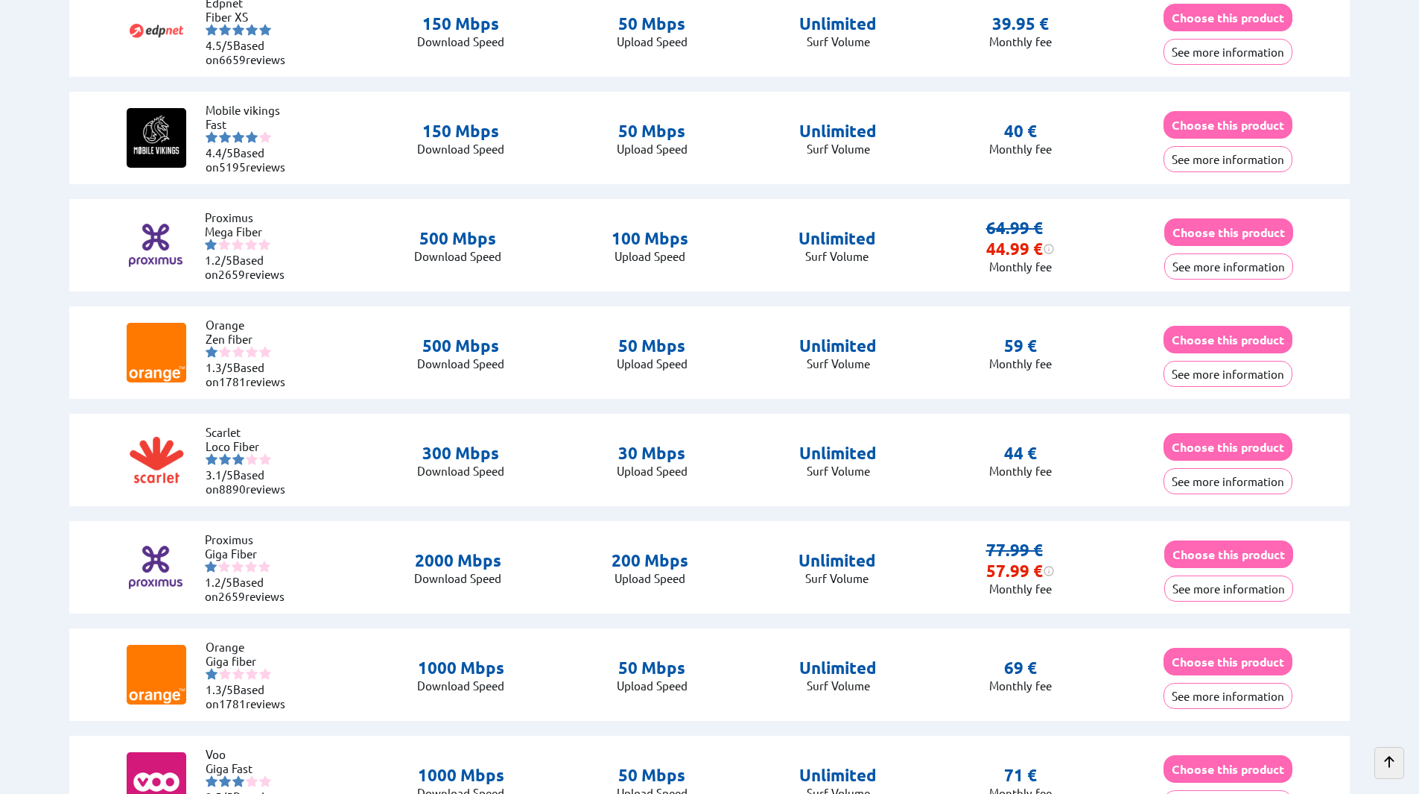
scroll to position [1267, 0]
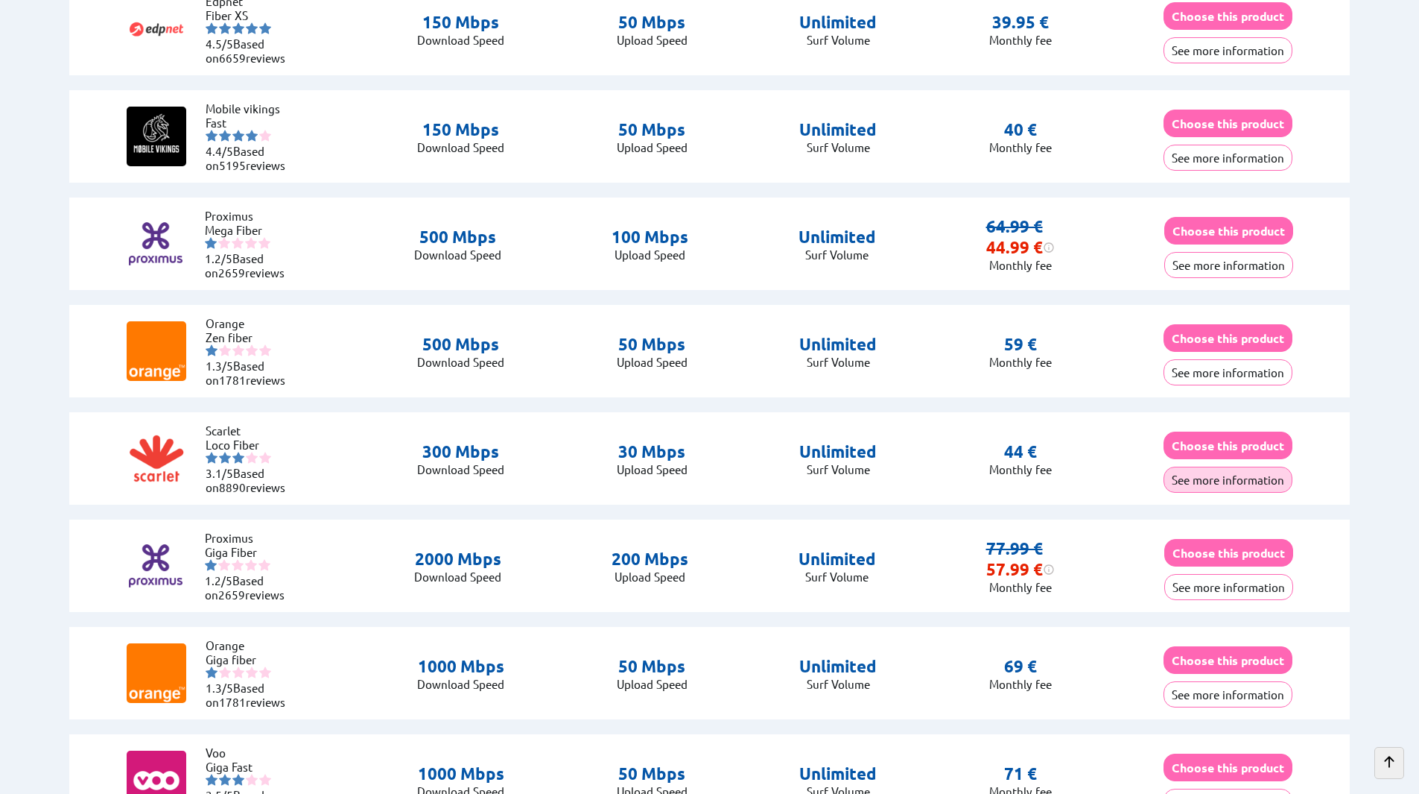
click at [1187, 479] on button "See more information" at bounding box center [1228, 479] width 129 height 26
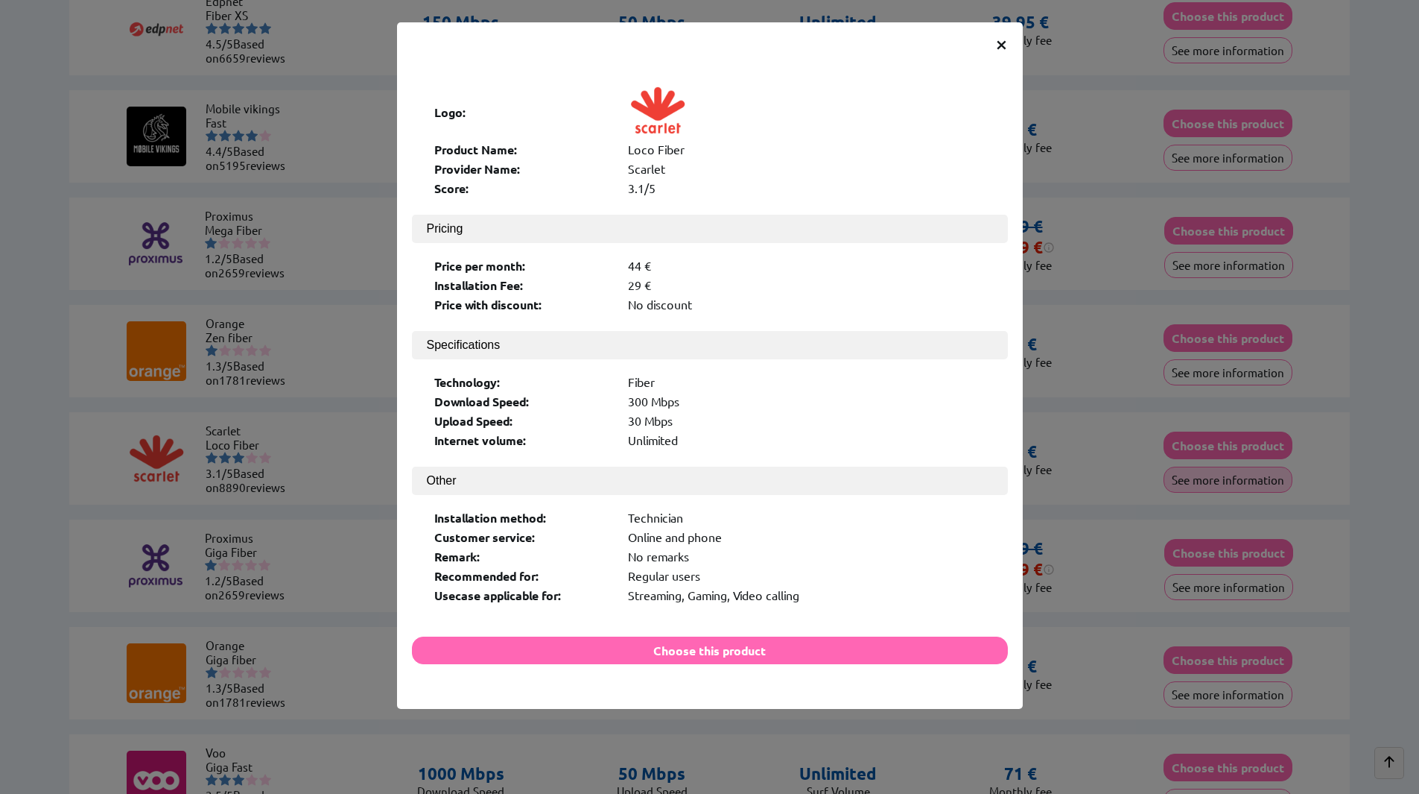
scroll to position [1265, 0]
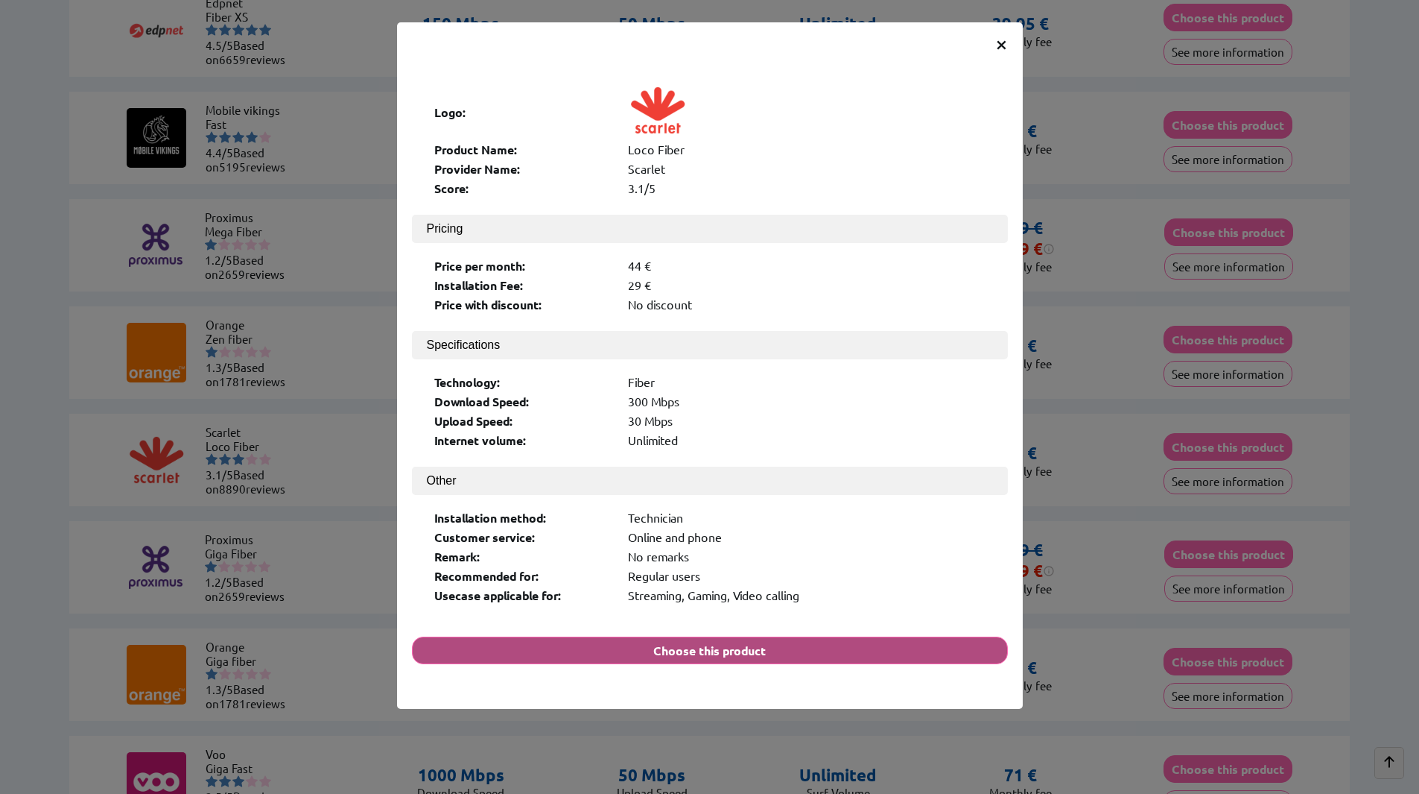
click at [704, 636] on button "Choose this product" at bounding box center [710, 650] width 596 height 28
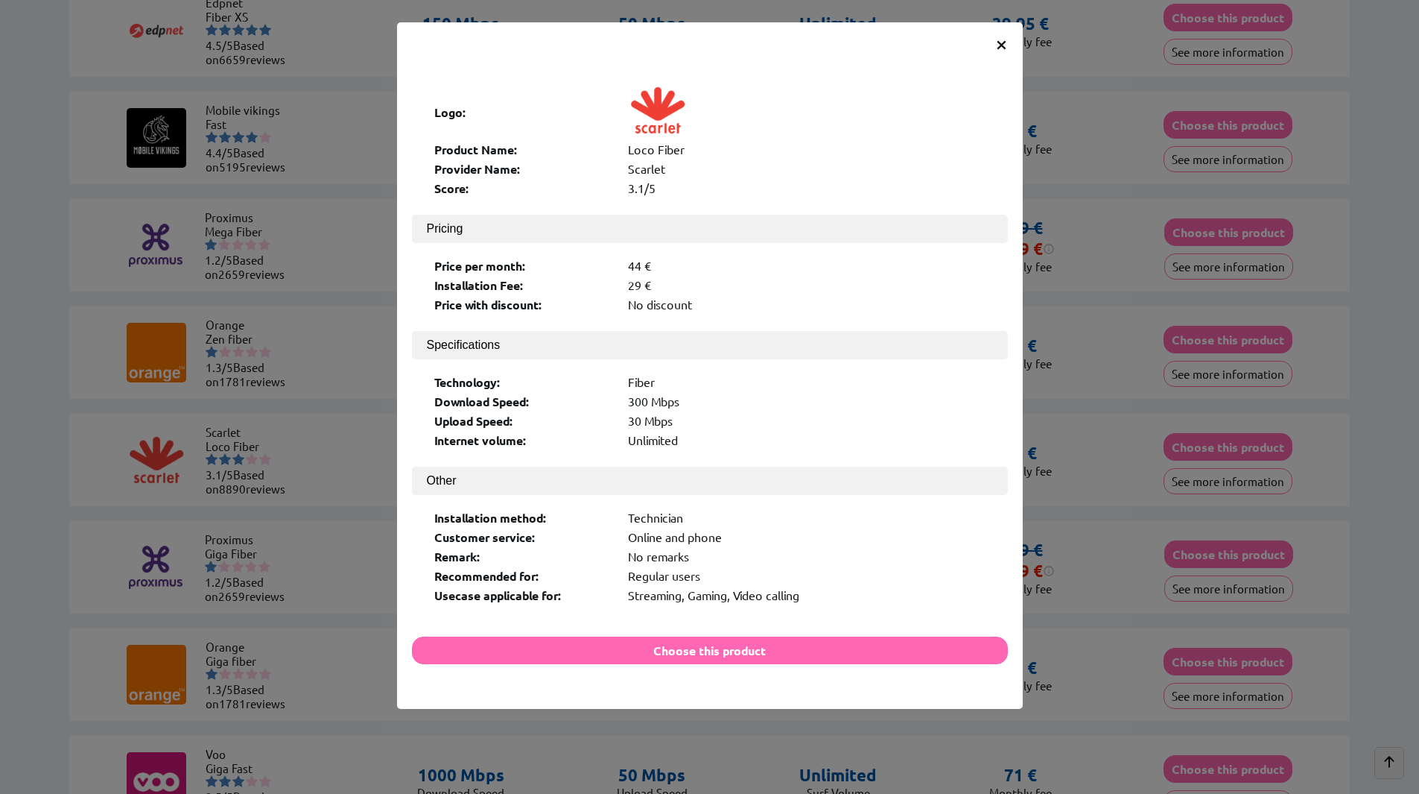
drag, startPoint x: 998, startPoint y: 43, endPoint x: 993, endPoint y: 59, distance: 16.5
click at [998, 43] on span "×" at bounding box center [1001, 43] width 13 height 27
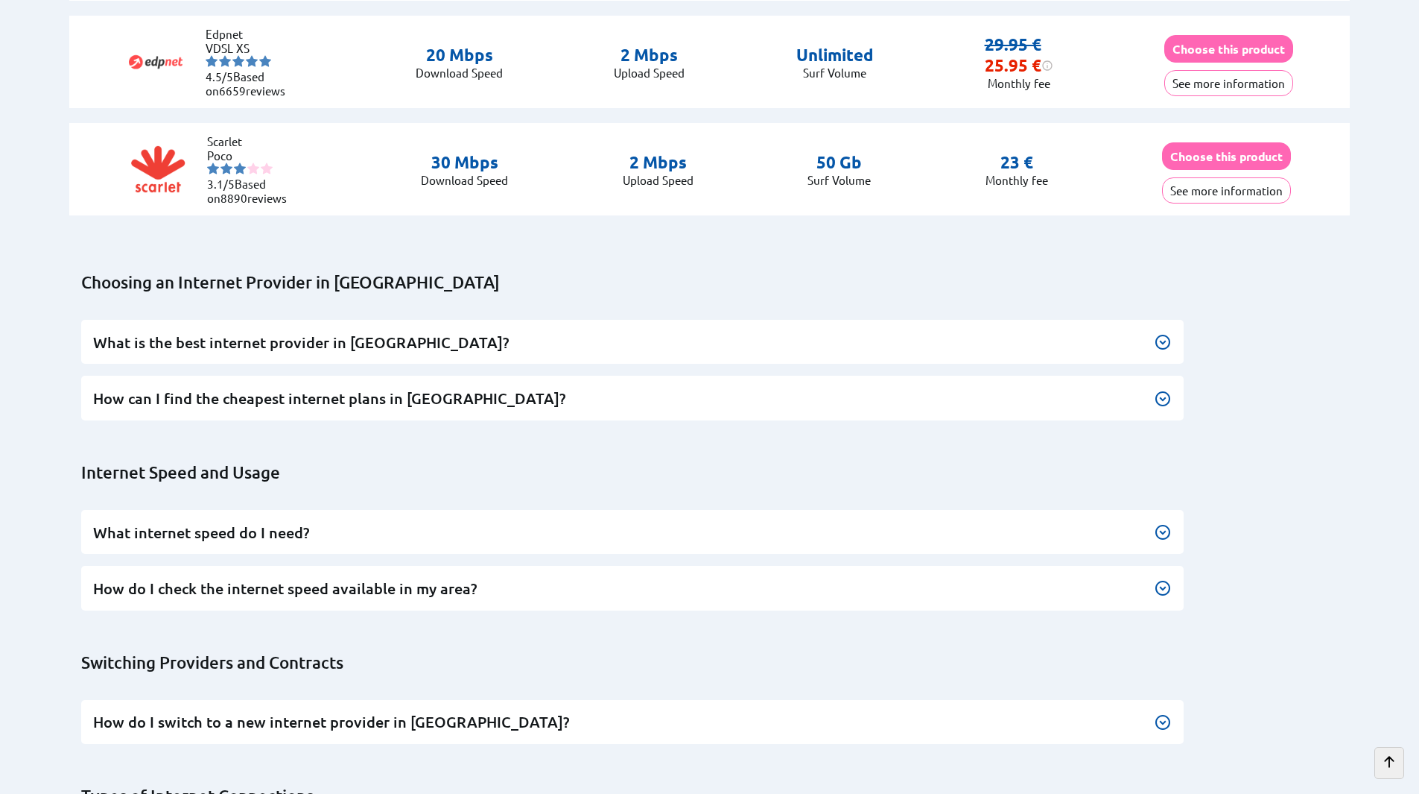
scroll to position [4098, 0]
